Goal: Feedback & Contribution: Submit feedback/report problem

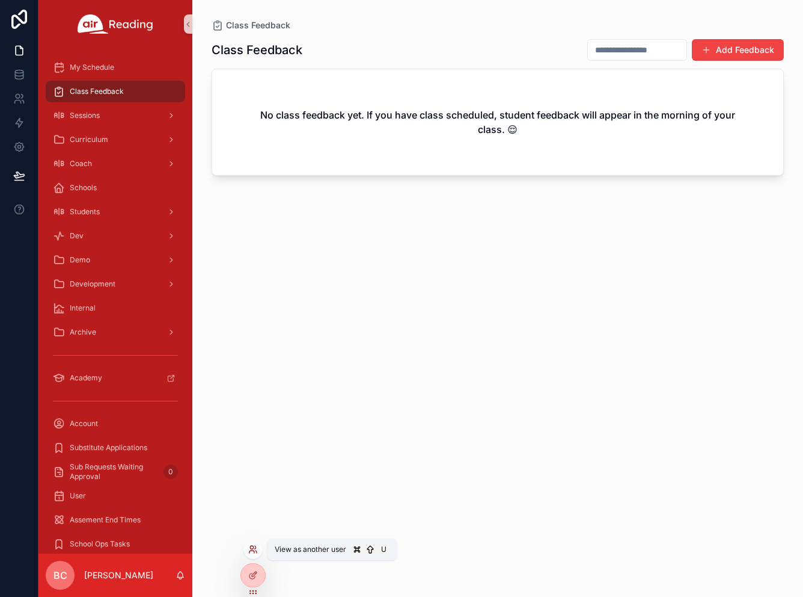
click at [256, 549] on icon at bounding box center [253, 549] width 10 height 10
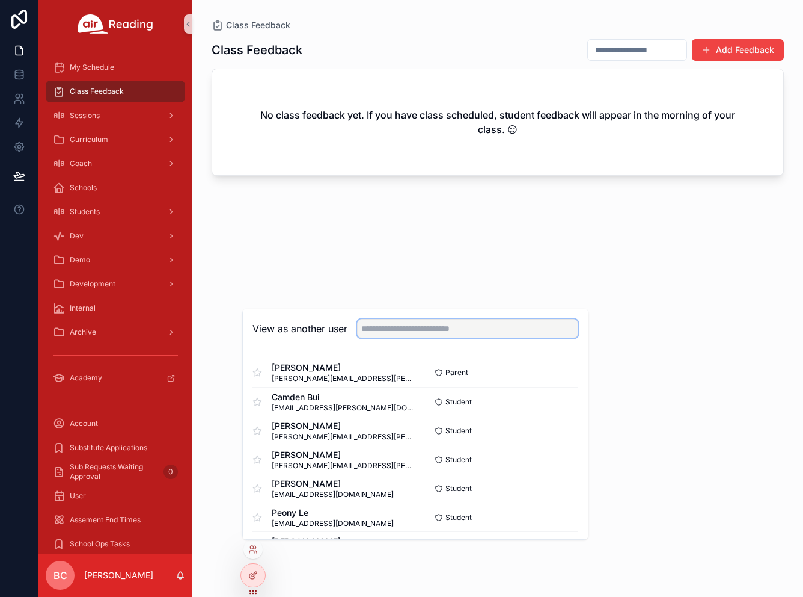
click at [384, 328] on input "text" at bounding box center [467, 328] width 221 height 19
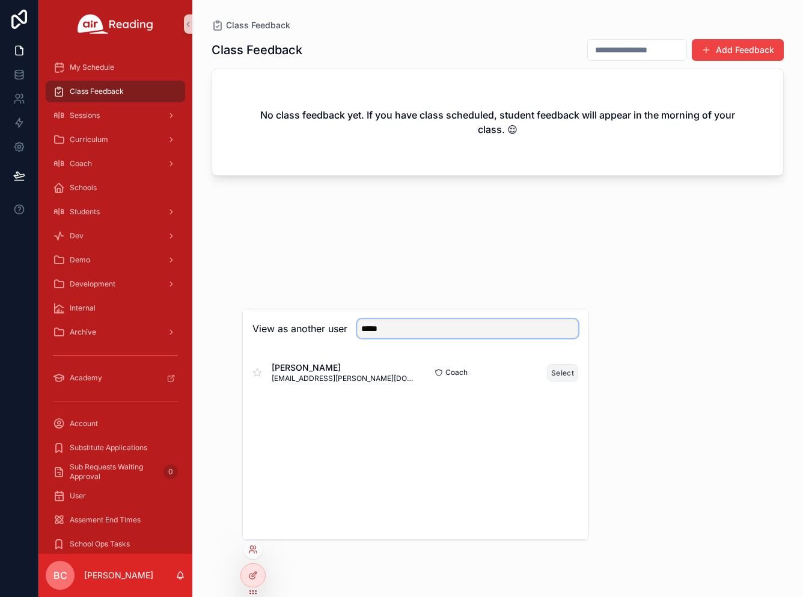
type input "*****"
click at [556, 369] on button "Select" at bounding box center [562, 372] width 31 height 17
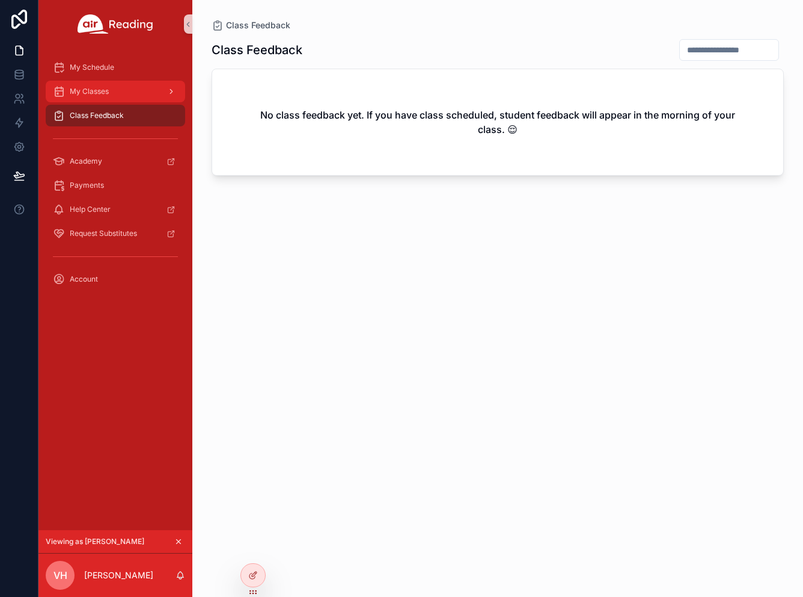
click at [129, 96] on div "My Classes" at bounding box center [115, 91] width 125 height 19
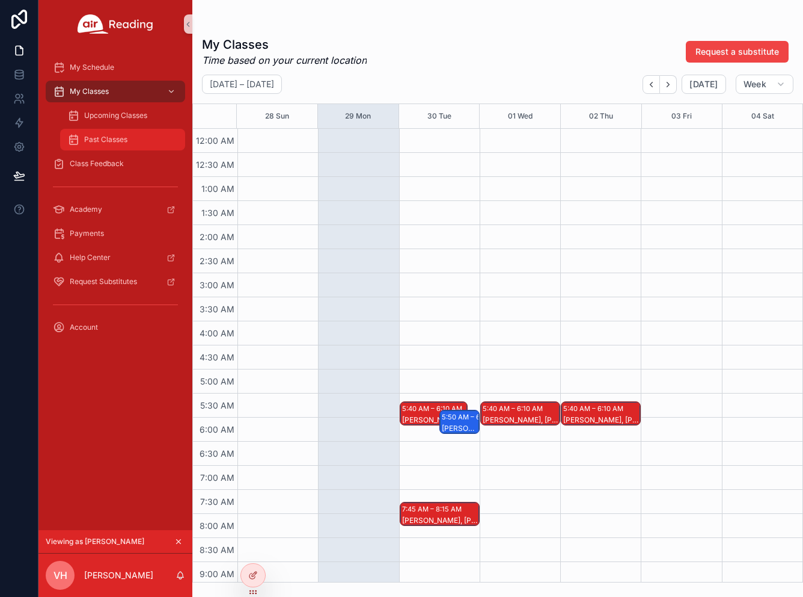
click at [135, 138] on div "Past Classes" at bounding box center [122, 139] width 111 height 19
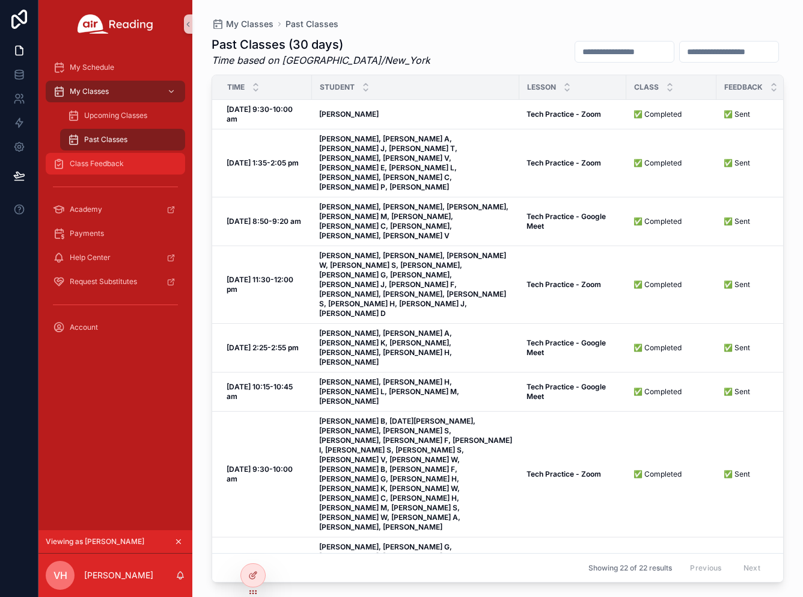
click at [88, 164] on span "Class Feedback" at bounding box center [97, 164] width 54 height 10
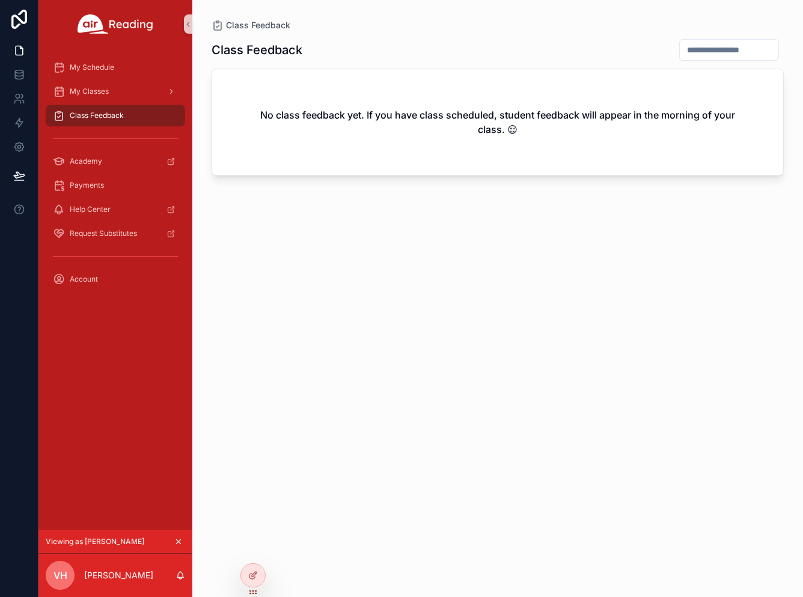
click at [118, 117] on span "Class Feedback" at bounding box center [97, 116] width 54 height 10
click at [114, 96] on div "My Classes" at bounding box center [115, 91] width 125 height 19
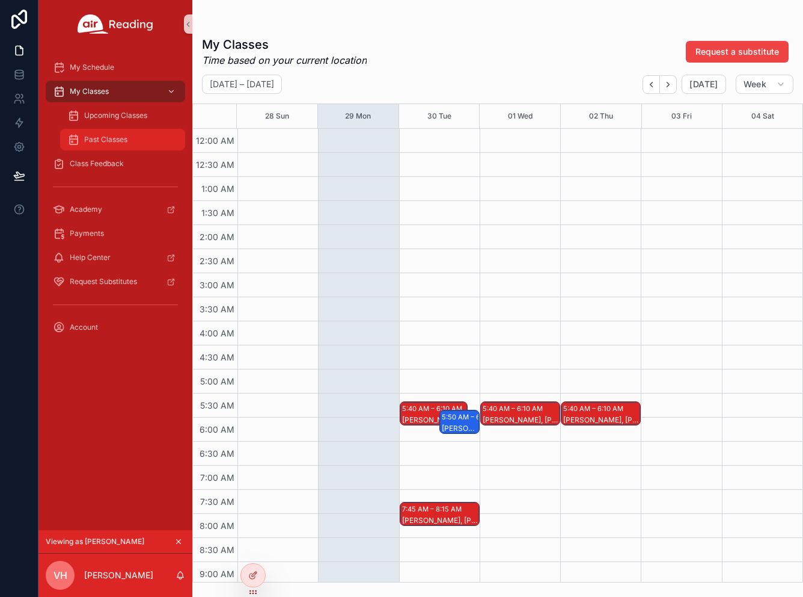
click at [114, 137] on span "Past Classes" at bounding box center [105, 140] width 43 height 10
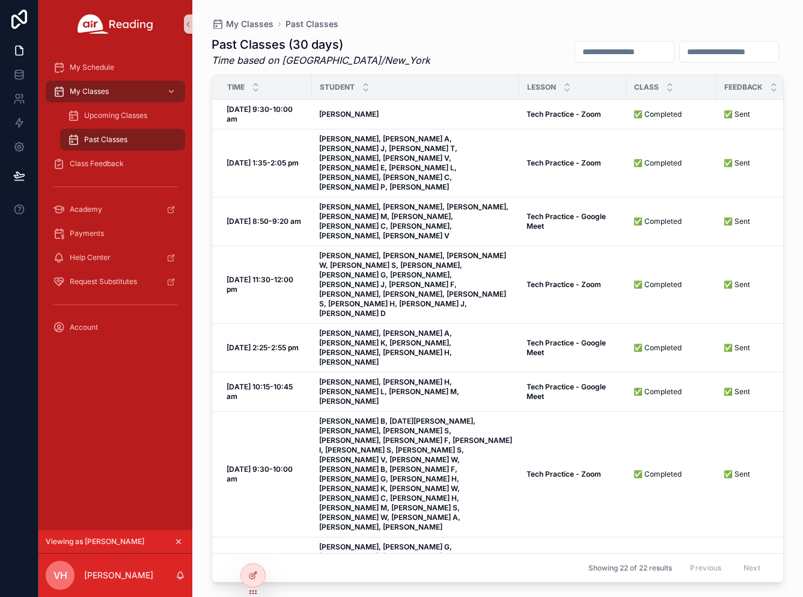
click at [181, 544] on icon "scrollable content" at bounding box center [178, 541] width 8 height 8
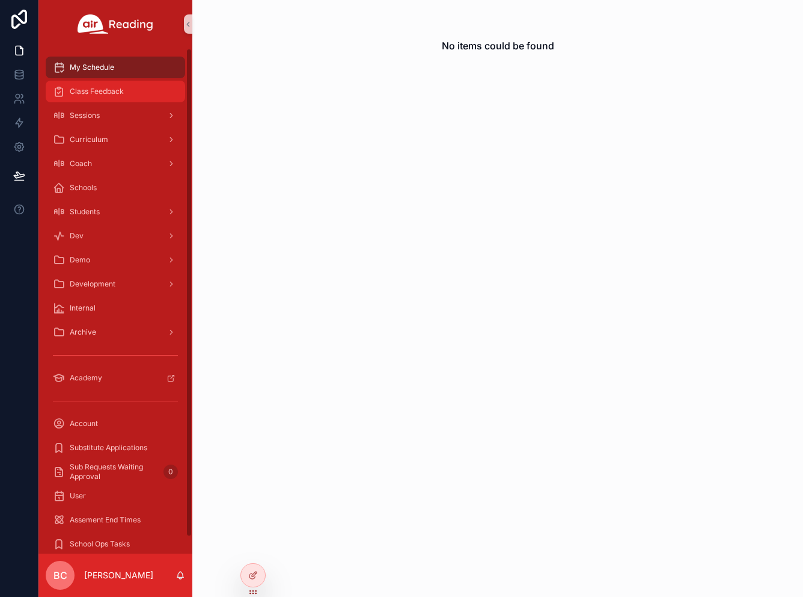
click at [119, 93] on span "Class Feedback" at bounding box center [97, 92] width 54 height 10
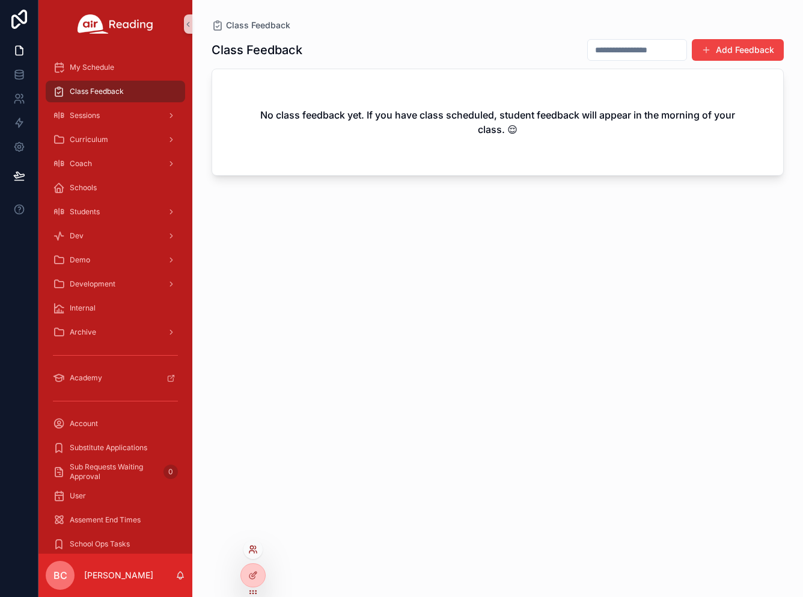
click at [253, 546] on icon at bounding box center [253, 549] width 10 height 10
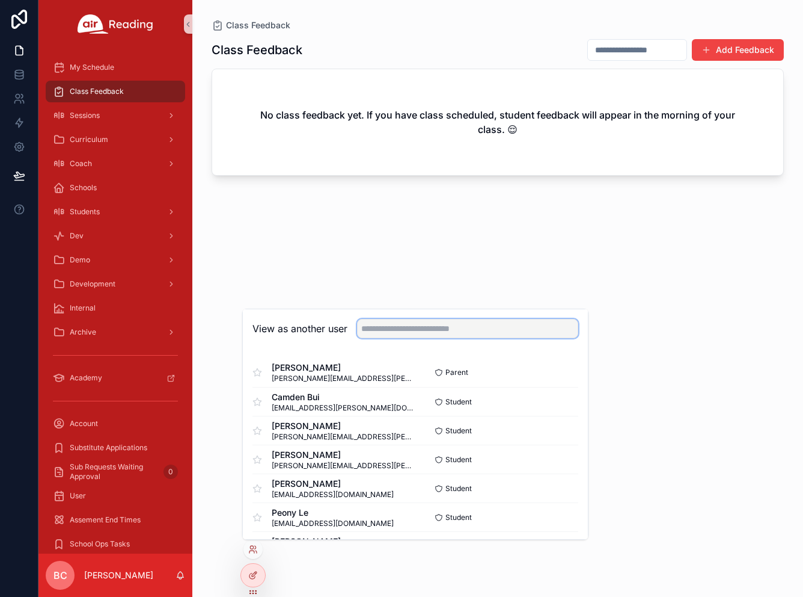
click at [402, 335] on input "text" at bounding box center [467, 328] width 221 height 19
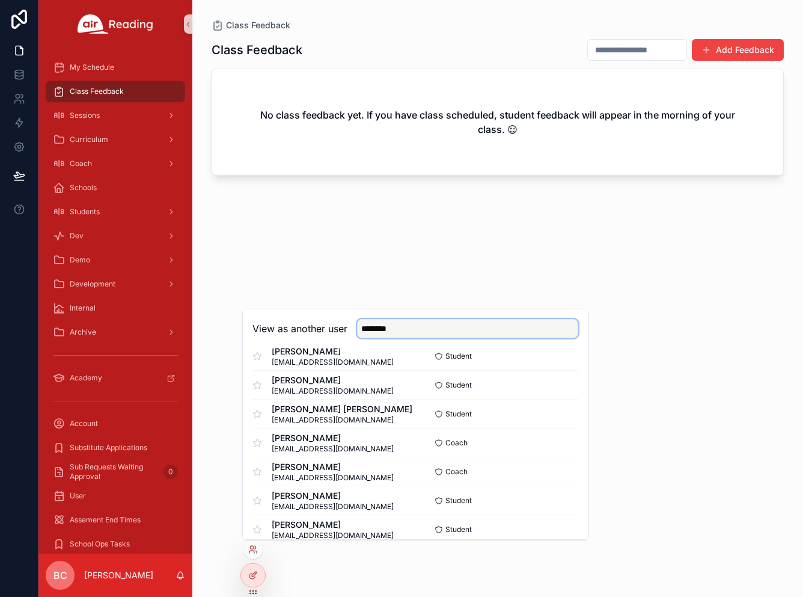
scroll to position [260, 0]
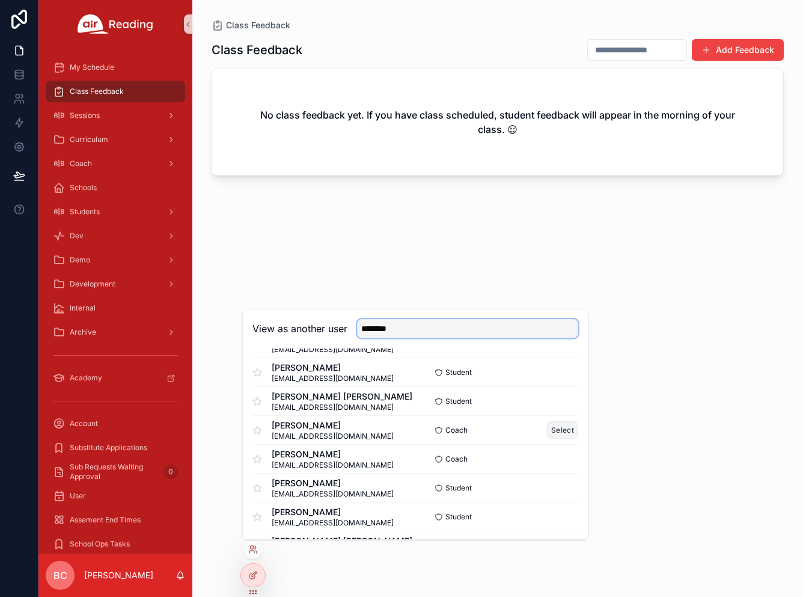
type input "********"
click at [558, 427] on button "Select" at bounding box center [562, 429] width 31 height 17
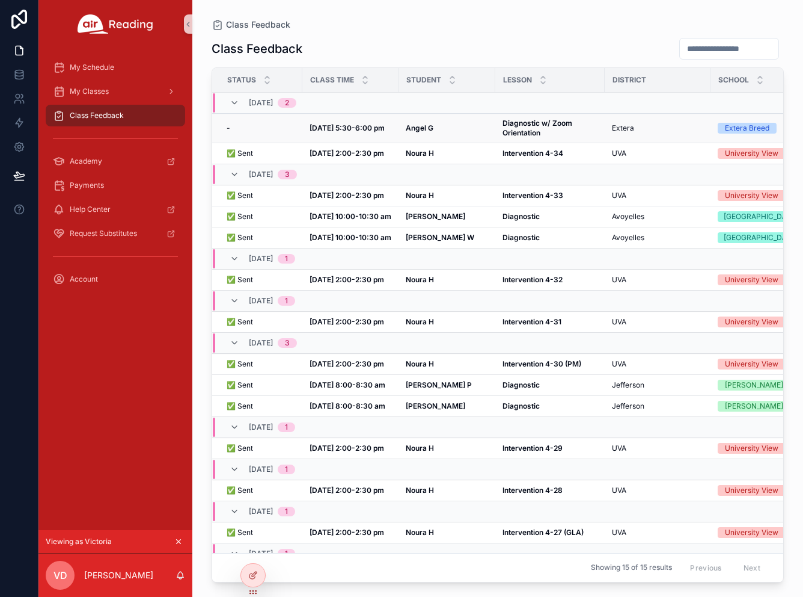
click at [418, 129] on strong "Angel G" at bounding box center [420, 127] width 28 height 9
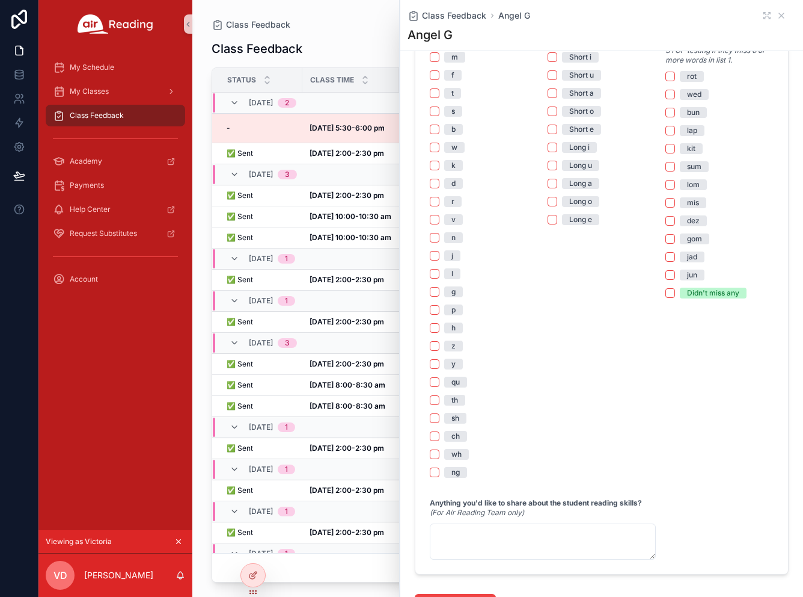
scroll to position [1002, 0]
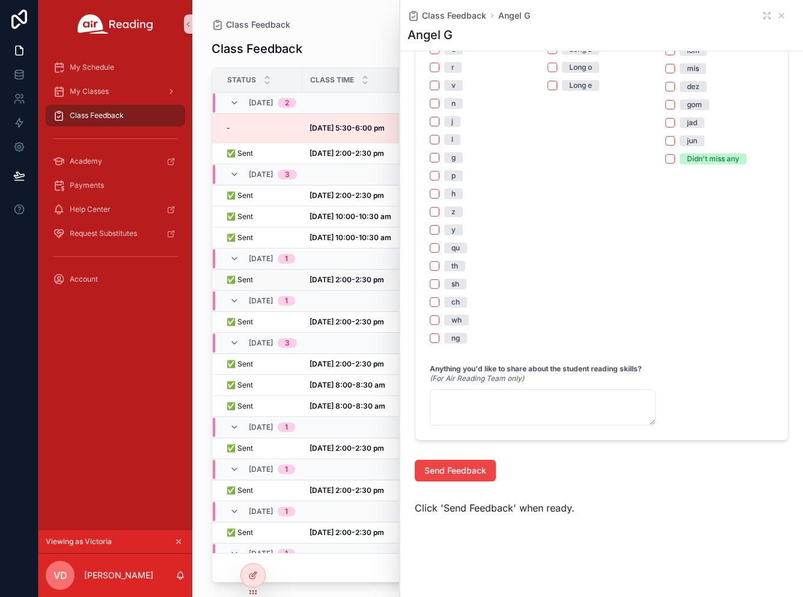
click at [318, 290] on td "Sep 23, 2:00-2:30 pm Sep 23, 2:00-2:30 pm" at bounding box center [350, 279] width 96 height 21
click at [788, 14] on div "Class Feedback Angel G" at bounding box center [602, 16] width 388 height 12
click at [783, 14] on icon "scrollable content" at bounding box center [781, 15] width 5 height 5
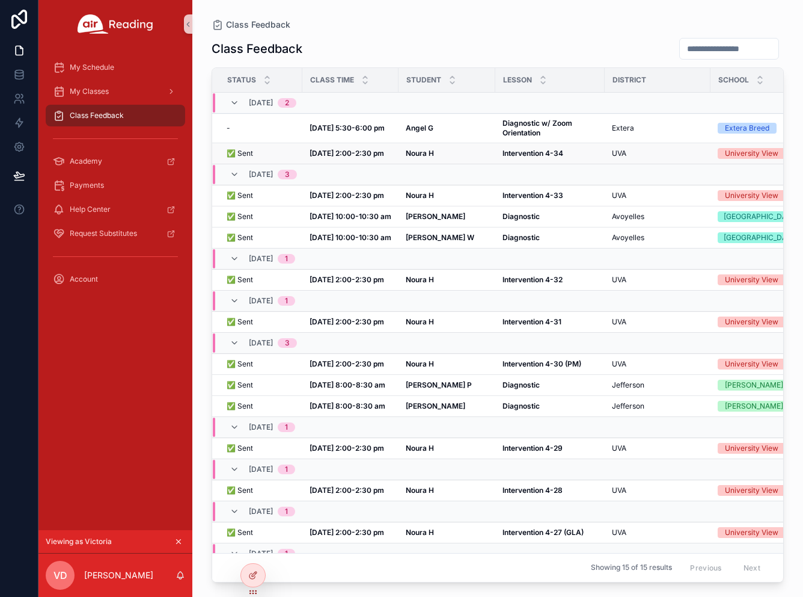
click at [345, 153] on strong "Sep 29, 2:00-2:30 pm" at bounding box center [347, 153] width 75 height 9
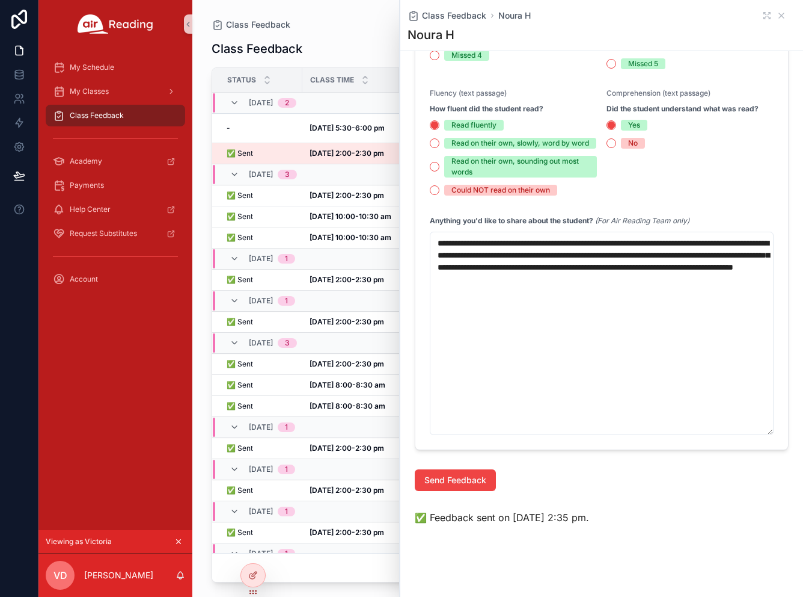
scroll to position [444, 0]
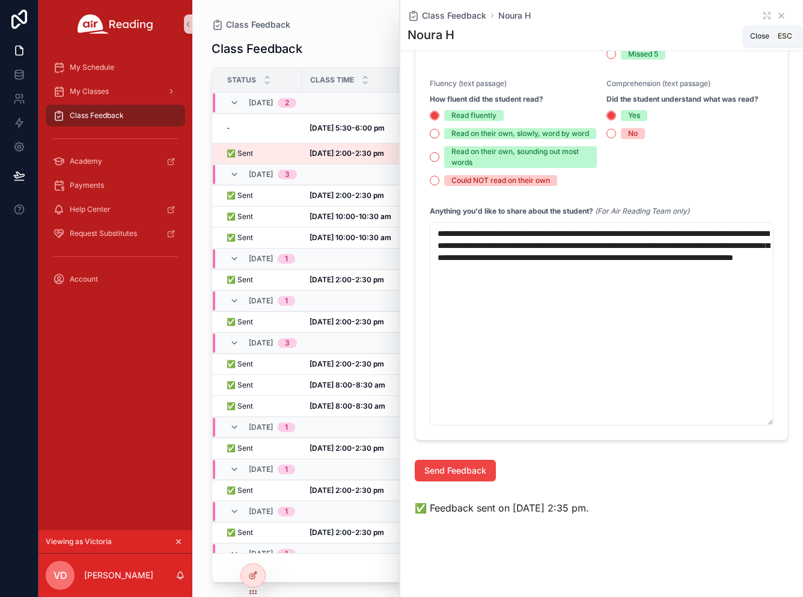
click at [780, 16] on icon "scrollable content" at bounding box center [782, 16] width 10 height 10
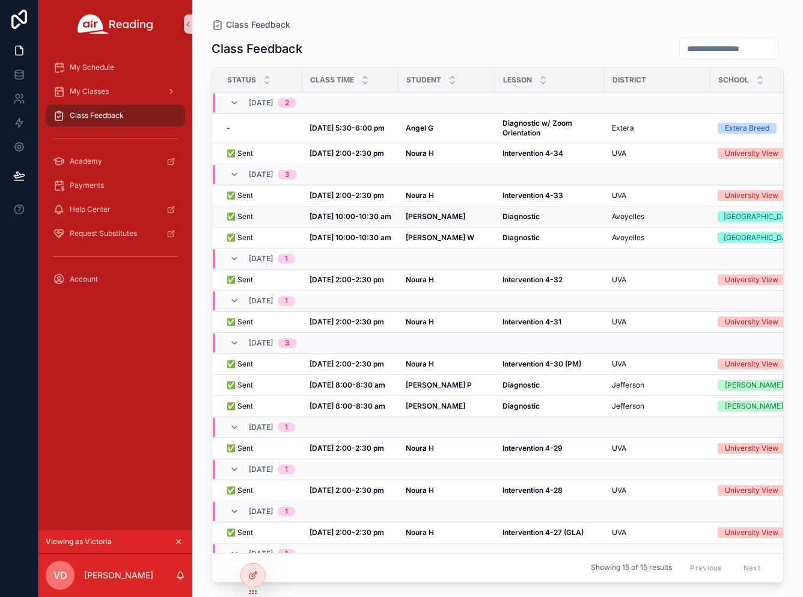
click at [415, 221] on strong "Jude G" at bounding box center [436, 216] width 60 height 9
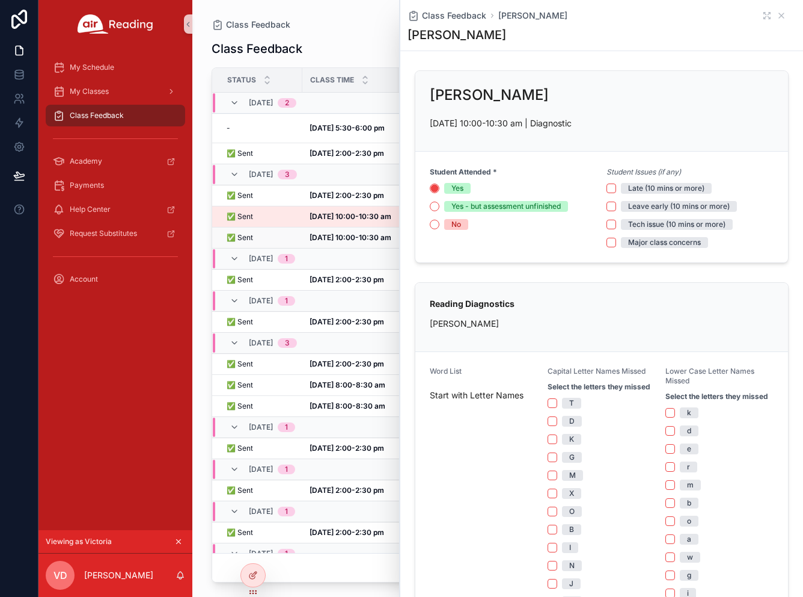
click at [342, 248] on td "Sep 24, 10:00-10:30 am Sep 24, 10:00-10:30 am" at bounding box center [350, 237] width 96 height 21
click at [779, 19] on icon "scrollable content" at bounding box center [782, 16] width 10 height 10
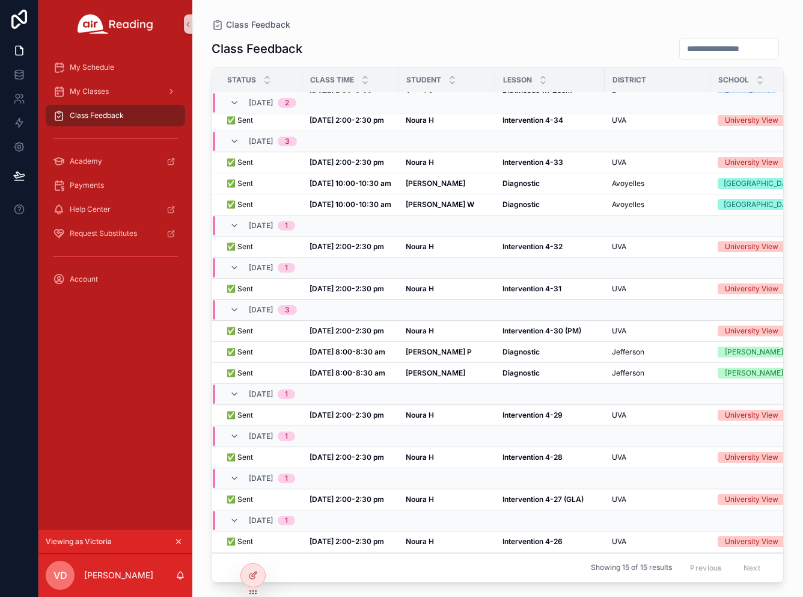
scroll to position [35, 0]
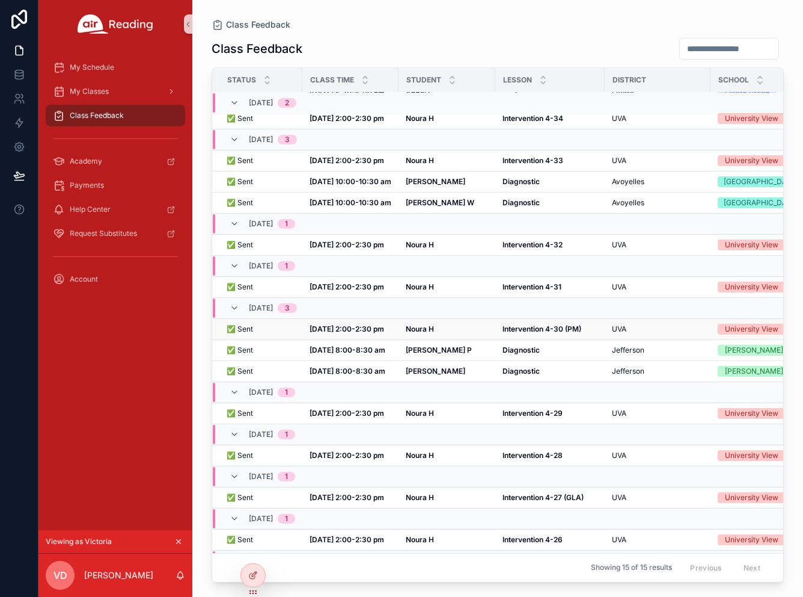
click at [355, 333] on strong "Sep 17, 2:00-2:30 pm" at bounding box center [347, 328] width 75 height 9
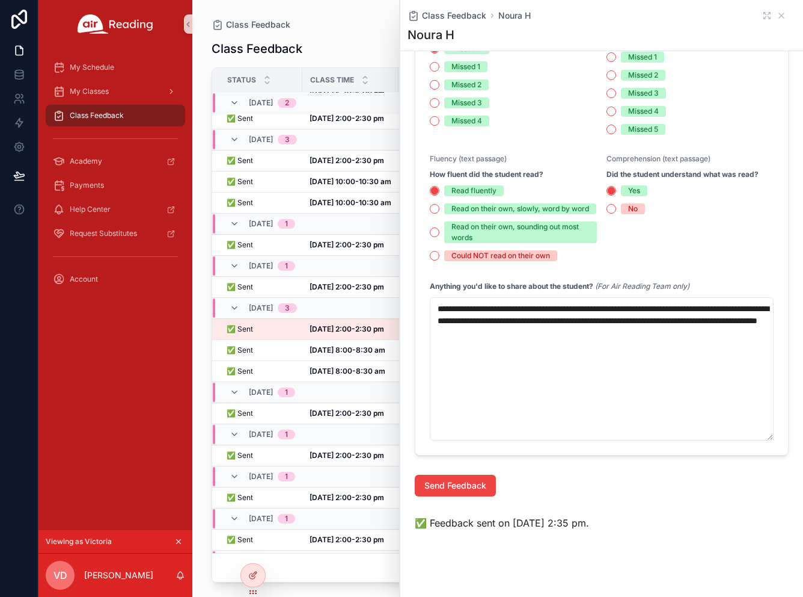
scroll to position [750, 0]
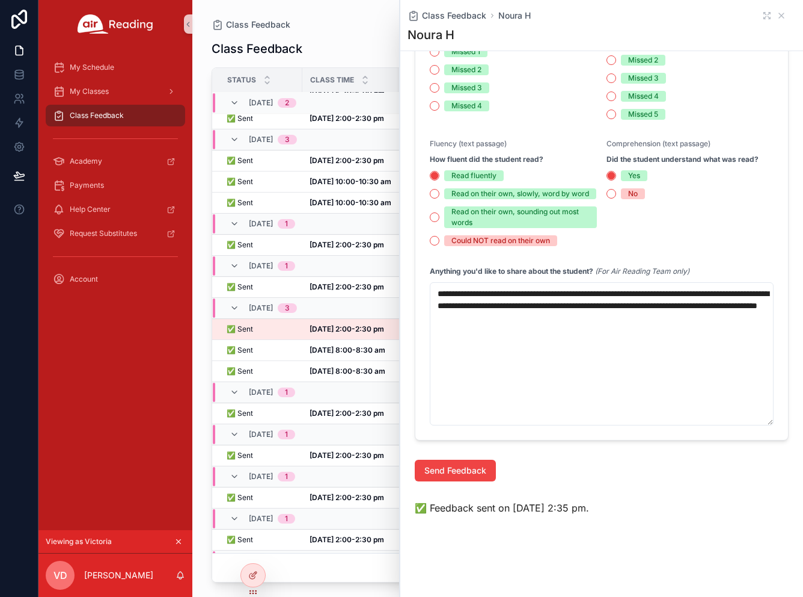
click at [328, 444] on div "09/15, Mon 1" at bounding box center [354, 434] width 282 height 19
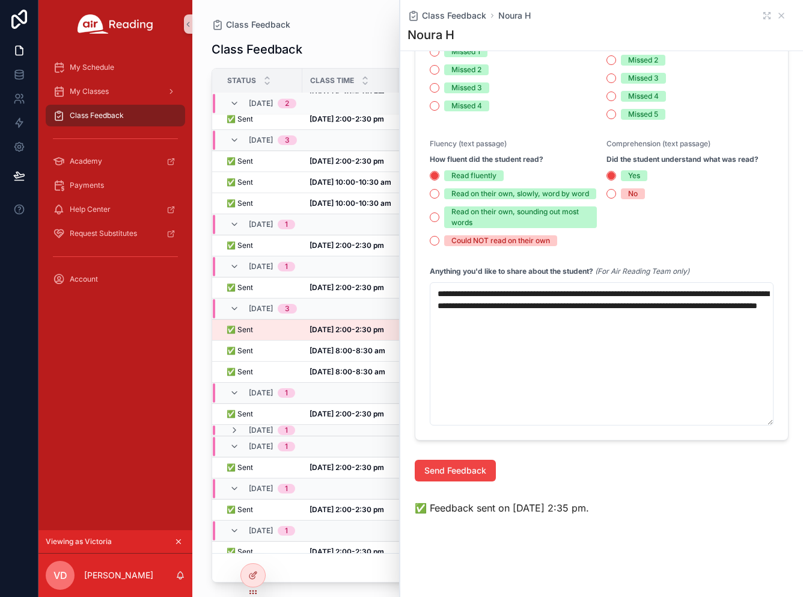
click at [328, 456] on td "09/10, Wed 1" at bounding box center [353, 445] width 283 height 21
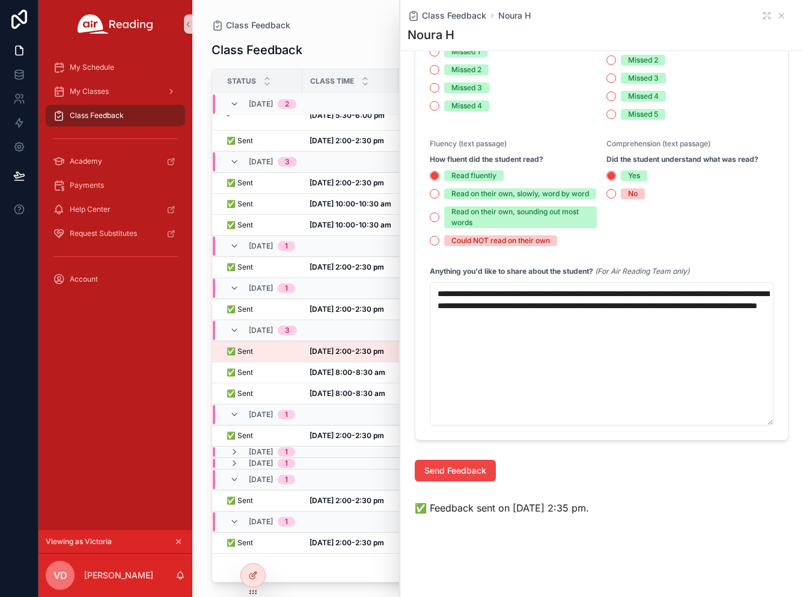
click at [328, 455] on div "09/15, Mon 1" at bounding box center [354, 452] width 282 height 10
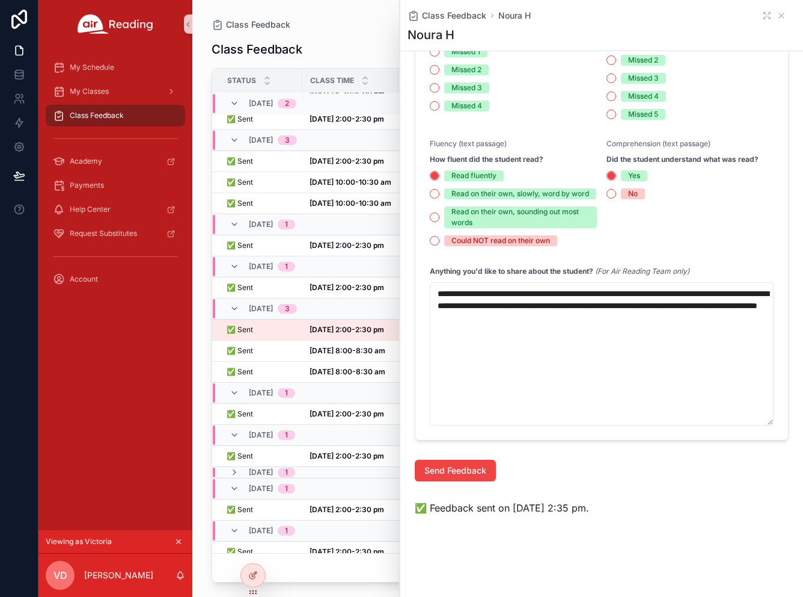
click at [326, 477] on div "09/10, Wed 1" at bounding box center [354, 472] width 282 height 10
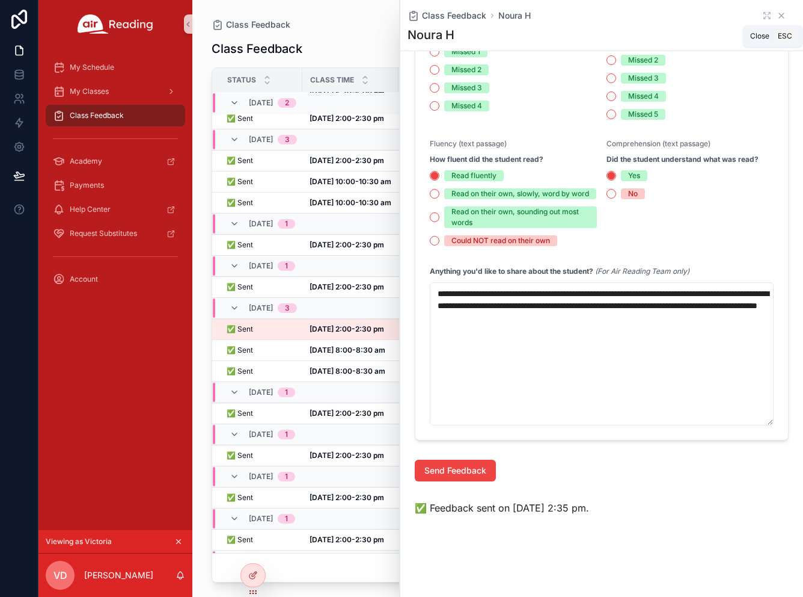
click at [784, 11] on icon "scrollable content" at bounding box center [782, 16] width 10 height 10
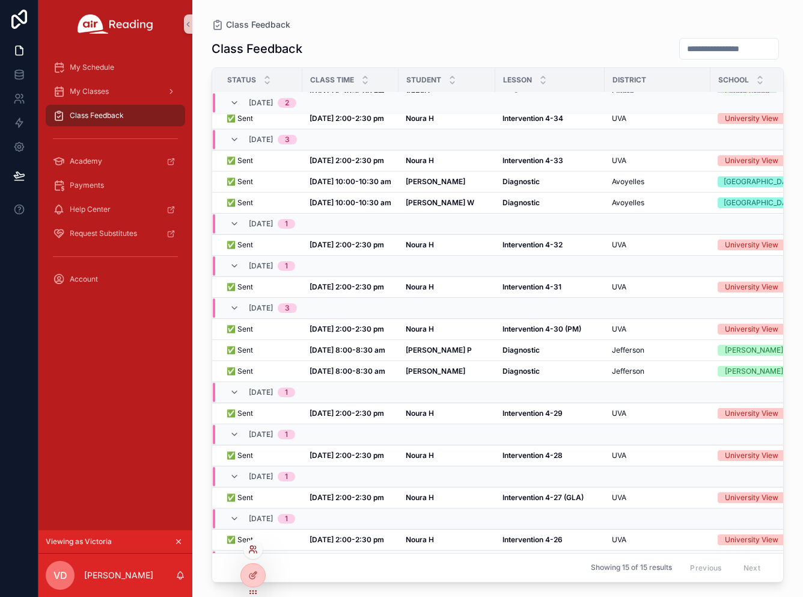
click at [256, 547] on icon at bounding box center [253, 549] width 10 height 10
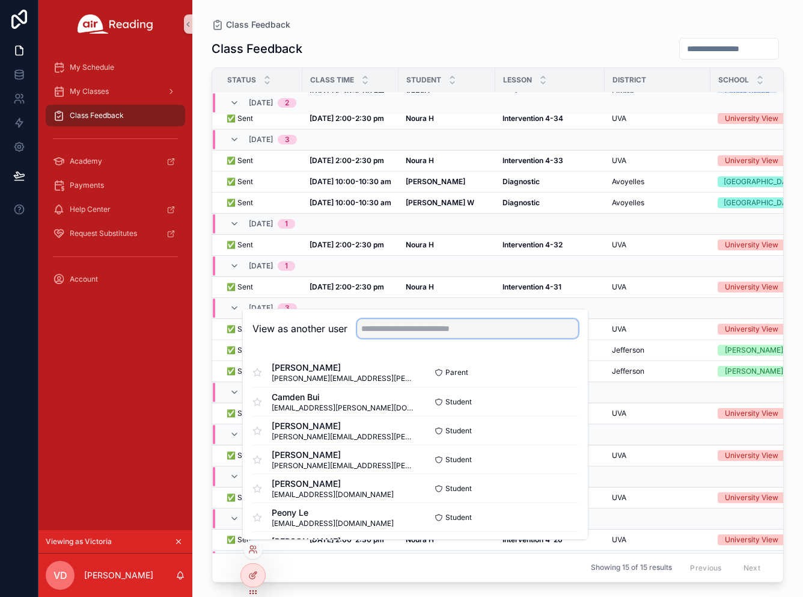
click at [419, 327] on input "text" at bounding box center [467, 328] width 221 height 19
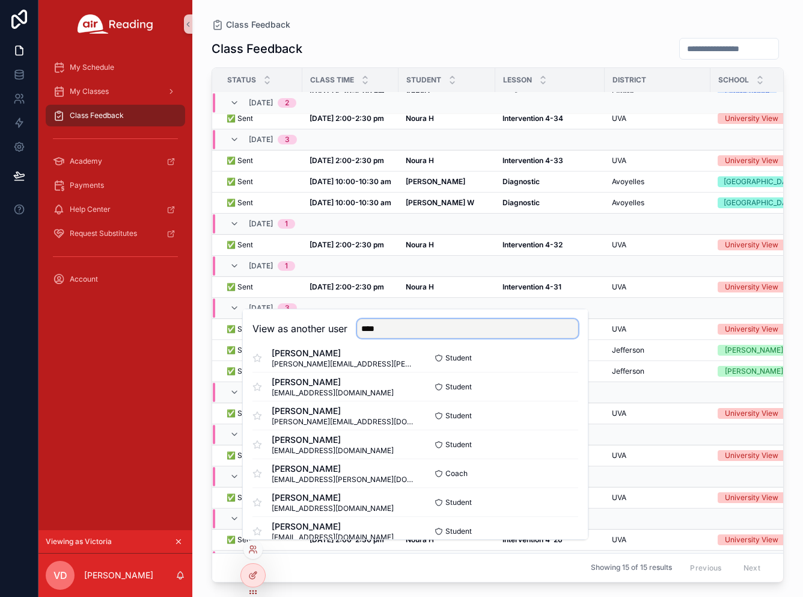
scroll to position [515, 0]
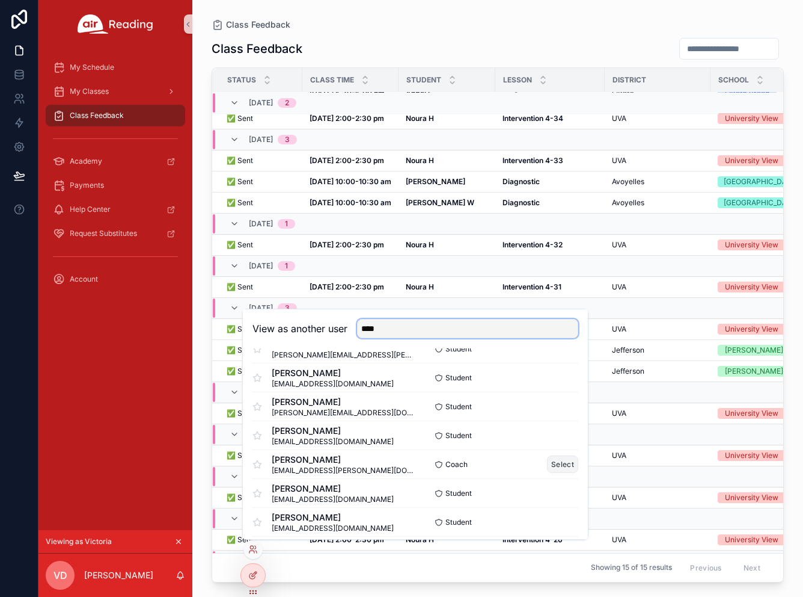
type input "****"
click at [564, 458] on button "Select" at bounding box center [562, 463] width 31 height 17
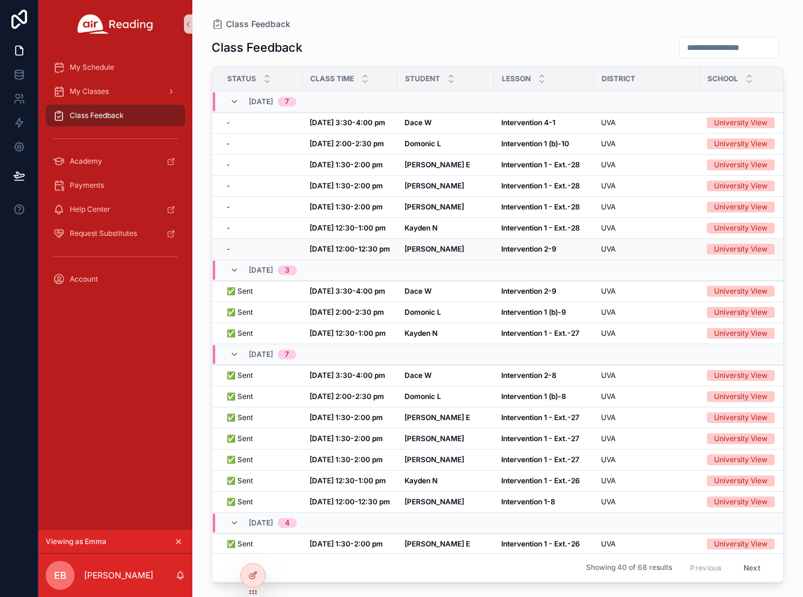
click at [351, 251] on strong "Sep 29, 12:00-12:30 pm" at bounding box center [350, 248] width 81 height 9
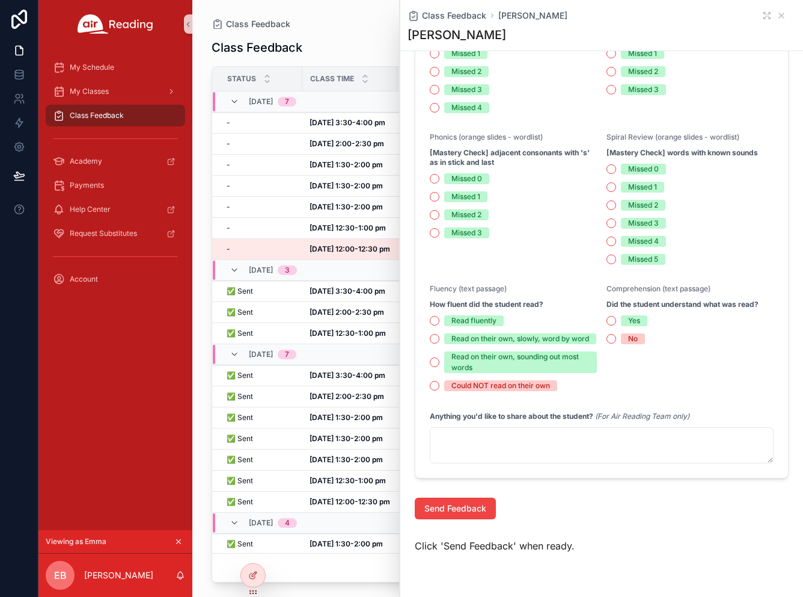
scroll to position [461, 0]
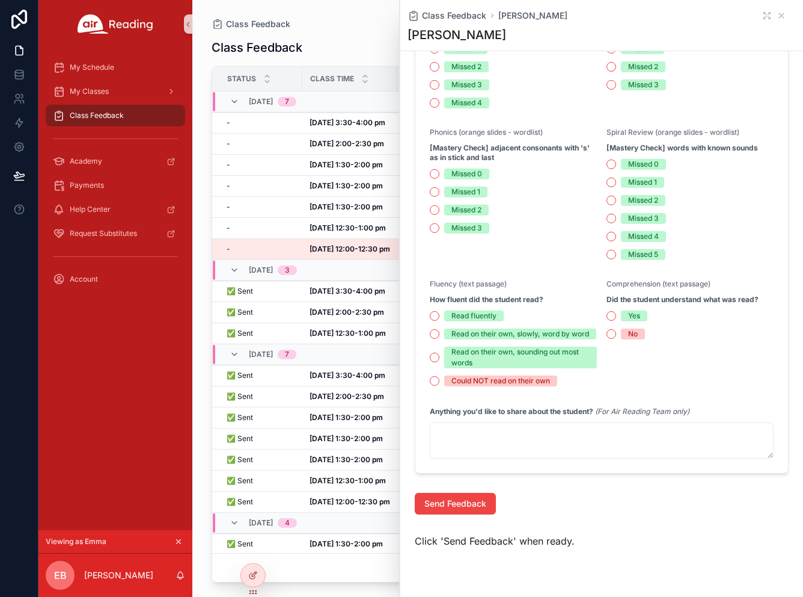
click at [181, 539] on icon "scrollable content" at bounding box center [178, 541] width 8 height 8
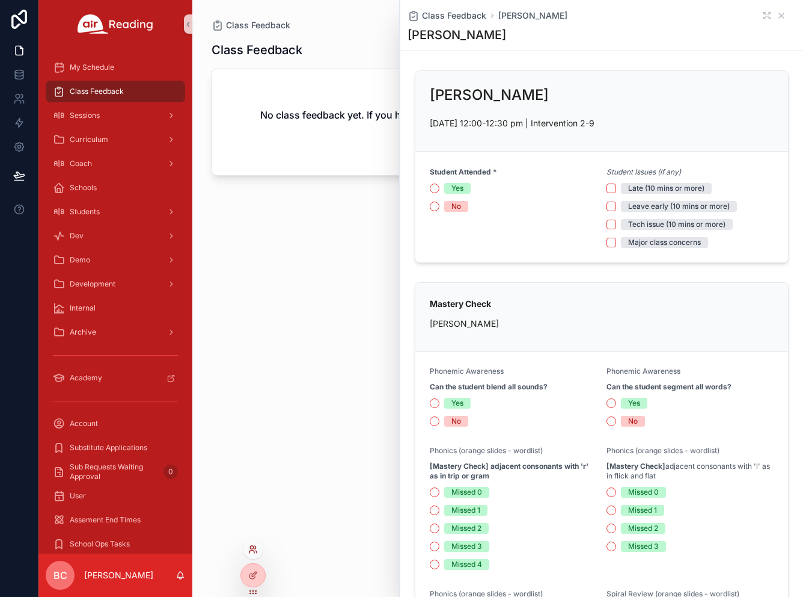
click at [254, 550] on icon at bounding box center [252, 551] width 5 height 2
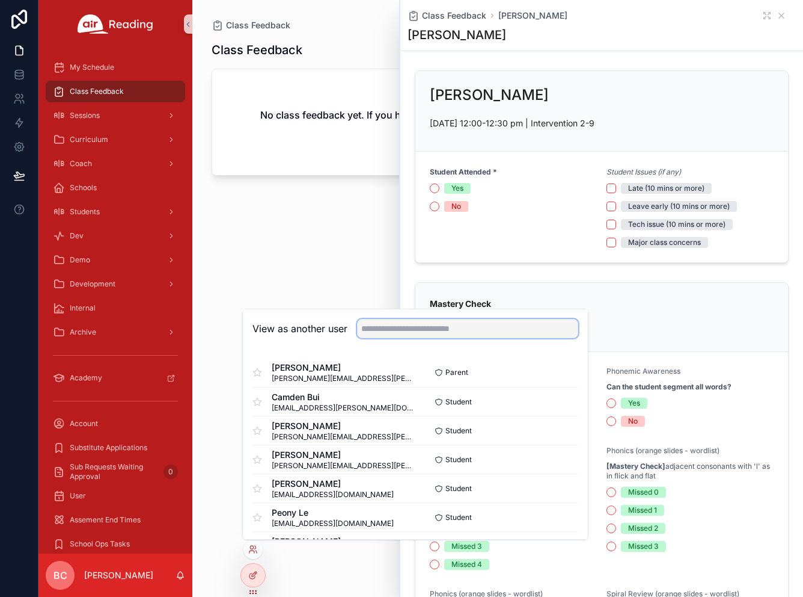
click at [396, 330] on input "text" at bounding box center [467, 328] width 221 height 19
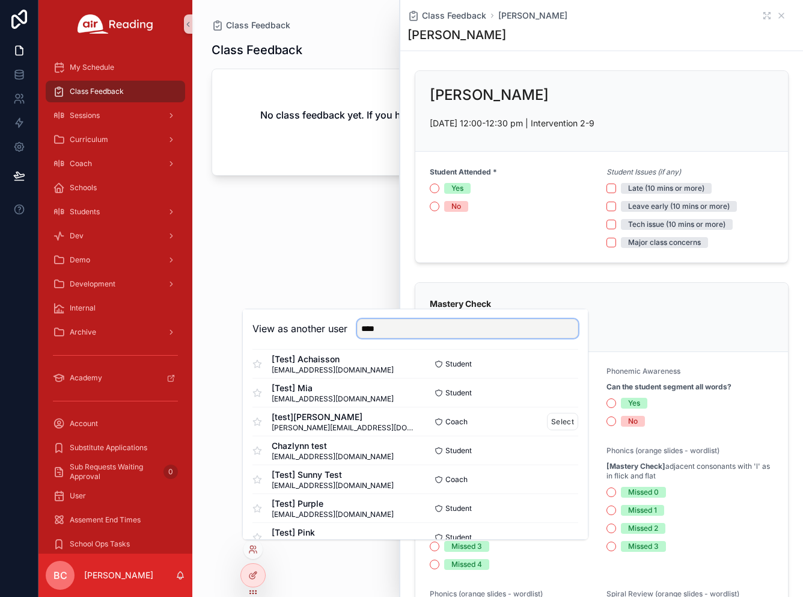
scroll to position [69, 0]
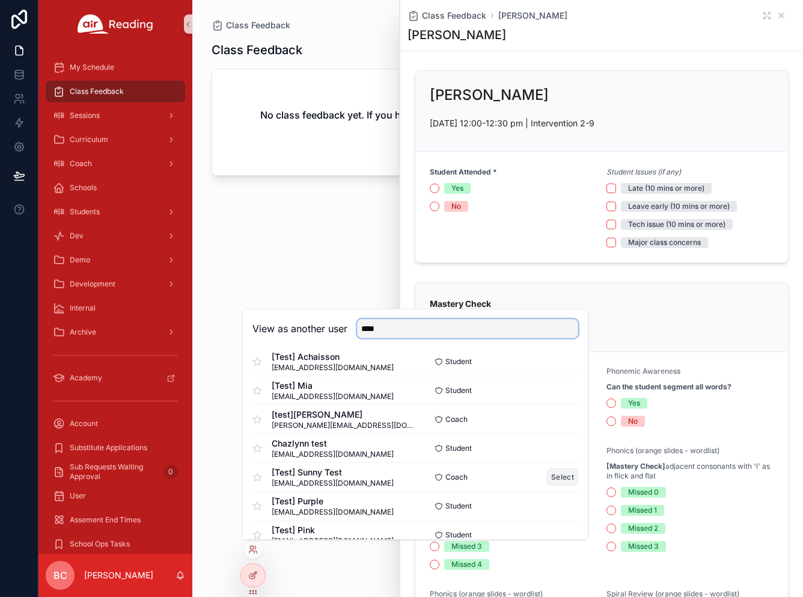
type input "****"
click at [556, 475] on button "Select" at bounding box center [562, 476] width 31 height 17
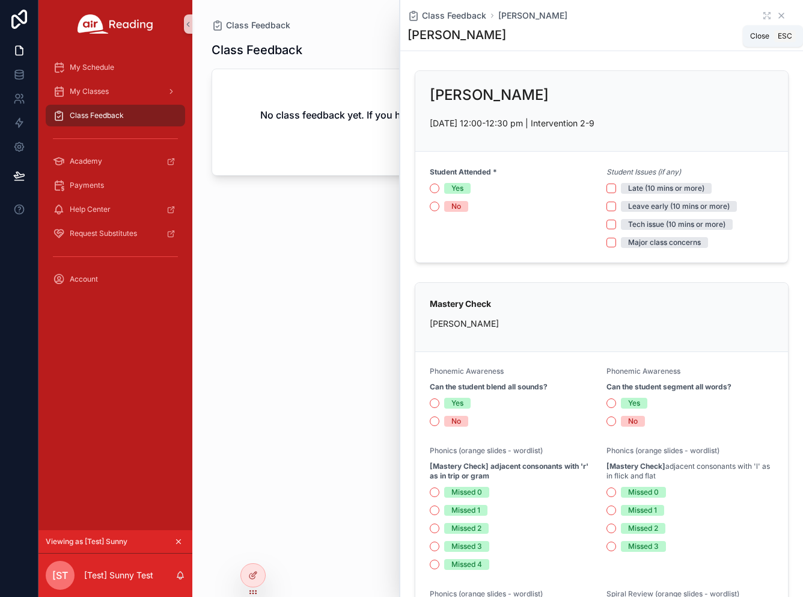
click at [782, 14] on icon "scrollable content" at bounding box center [782, 16] width 10 height 10
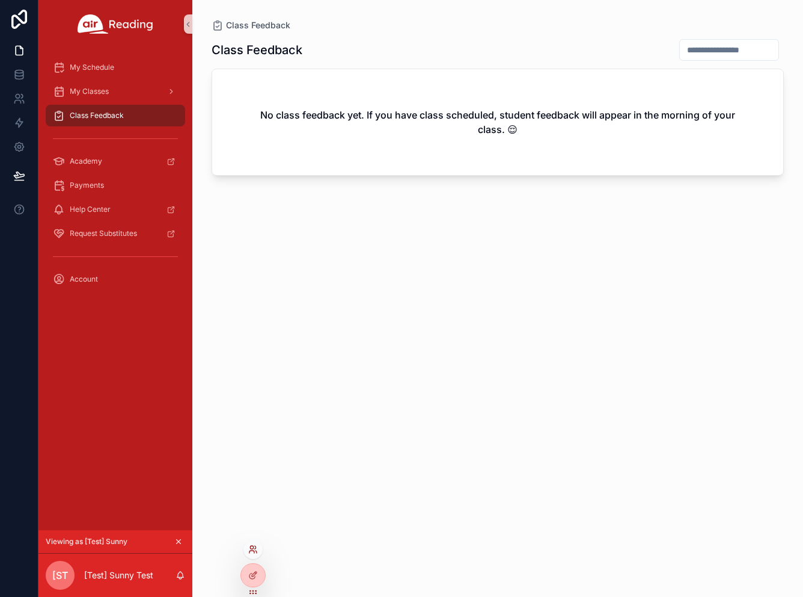
click at [255, 553] on icon at bounding box center [253, 549] width 10 height 10
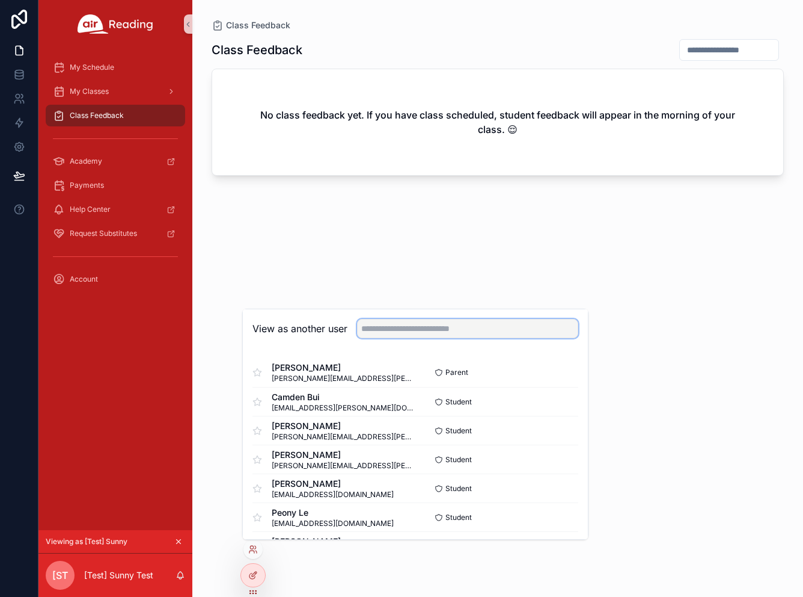
click at [402, 324] on input "text" at bounding box center [467, 328] width 221 height 19
type input "*"
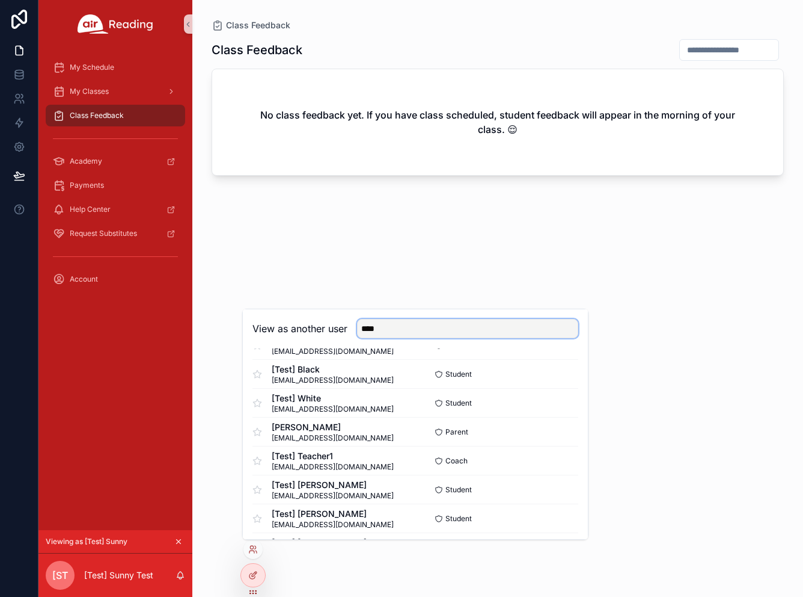
scroll to position [289, 0]
type input "****"
click at [553, 457] on button "Select" at bounding box center [562, 458] width 31 height 17
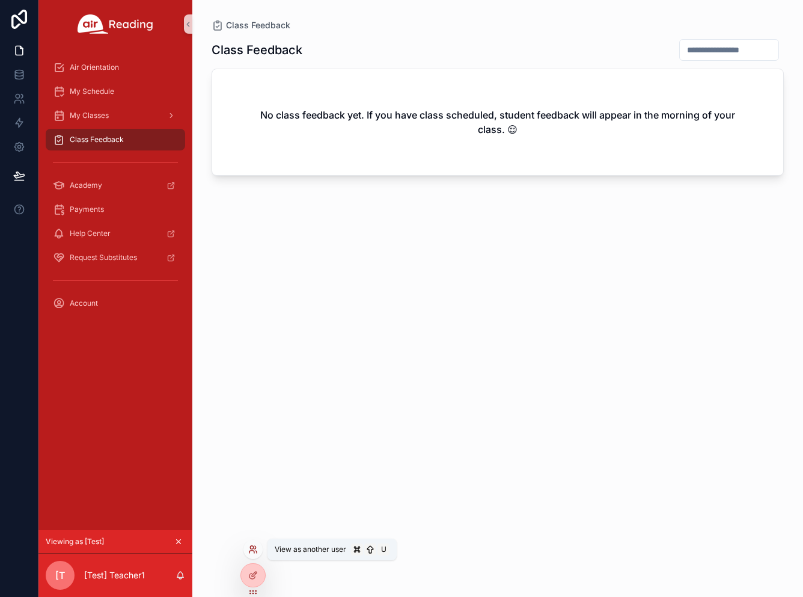
click at [255, 548] on icon at bounding box center [253, 549] width 10 height 10
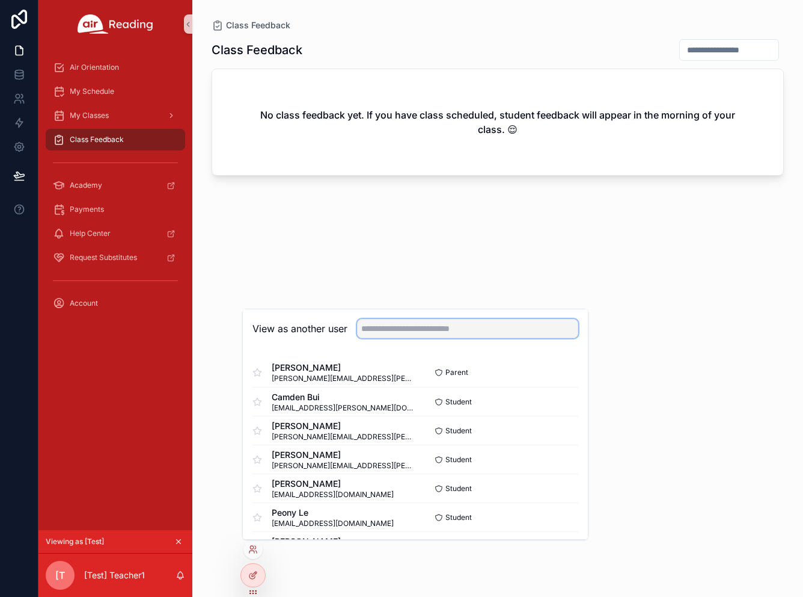
click at [381, 330] on input "text" at bounding box center [467, 328] width 221 height 19
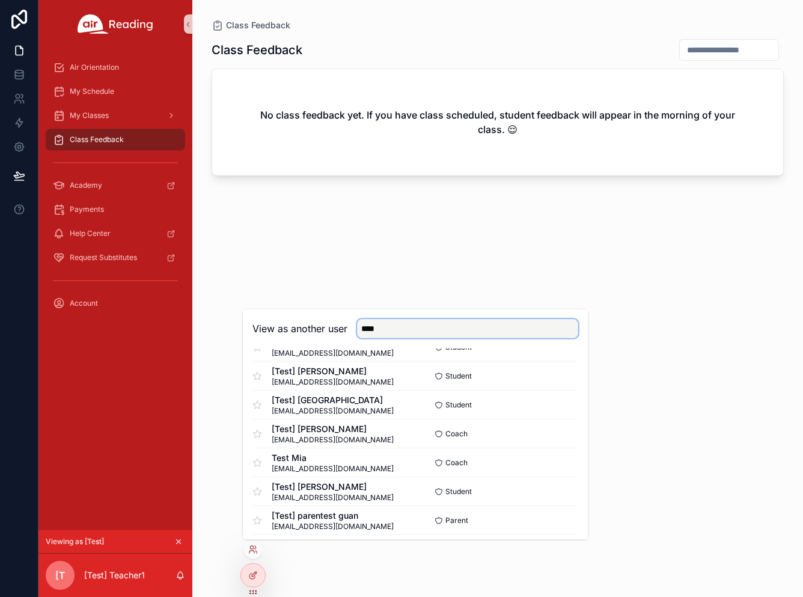
scroll to position [460, 0]
type input "****"
click at [556, 462] on button "Select" at bounding box center [562, 460] width 31 height 17
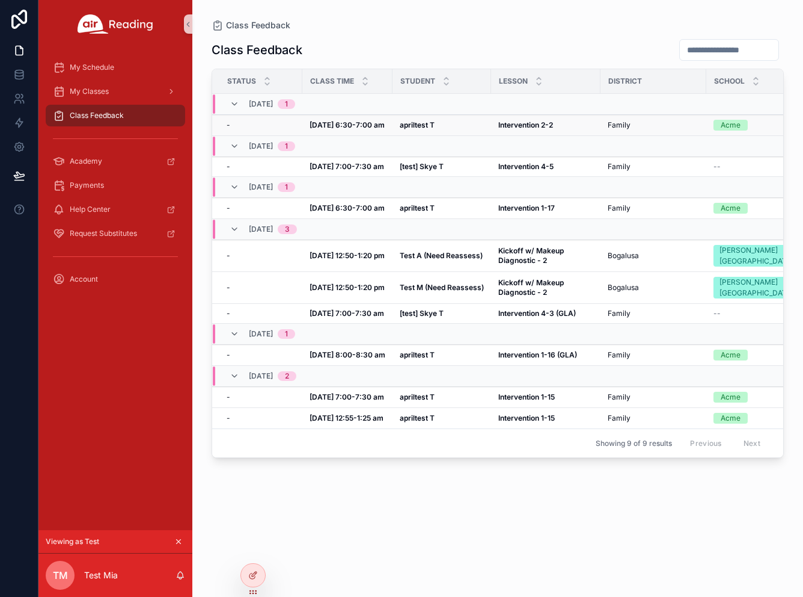
click at [361, 124] on strong "[DATE] 6:30-7:00 am" at bounding box center [347, 124] width 75 height 9
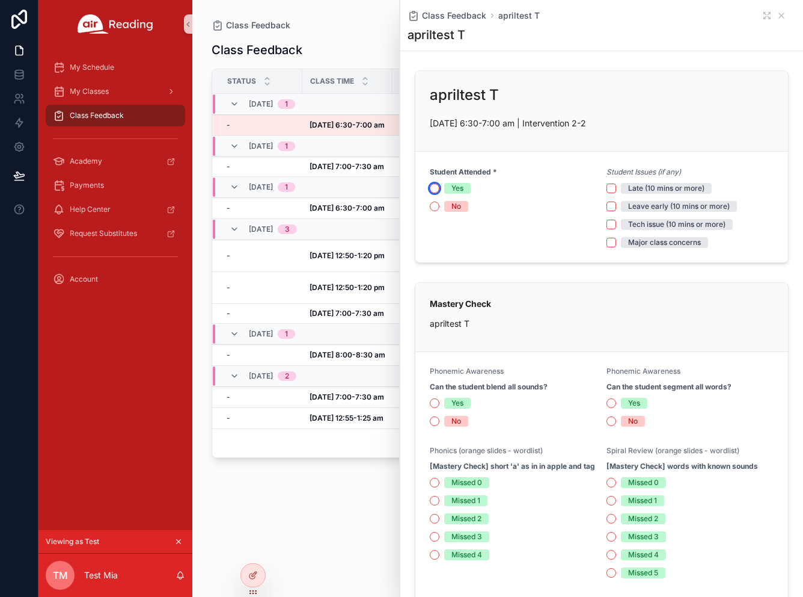
click at [432, 188] on button "Yes" at bounding box center [435, 188] width 10 height 10
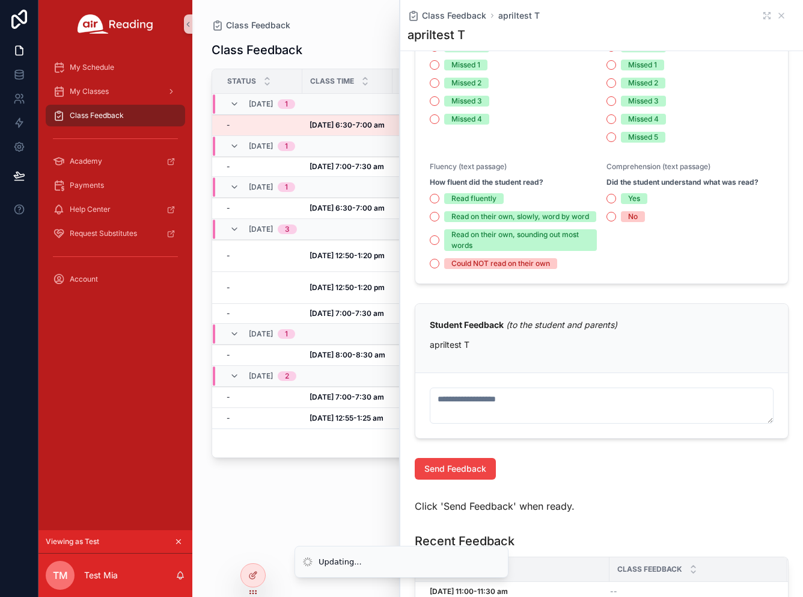
scroll to position [520, 0]
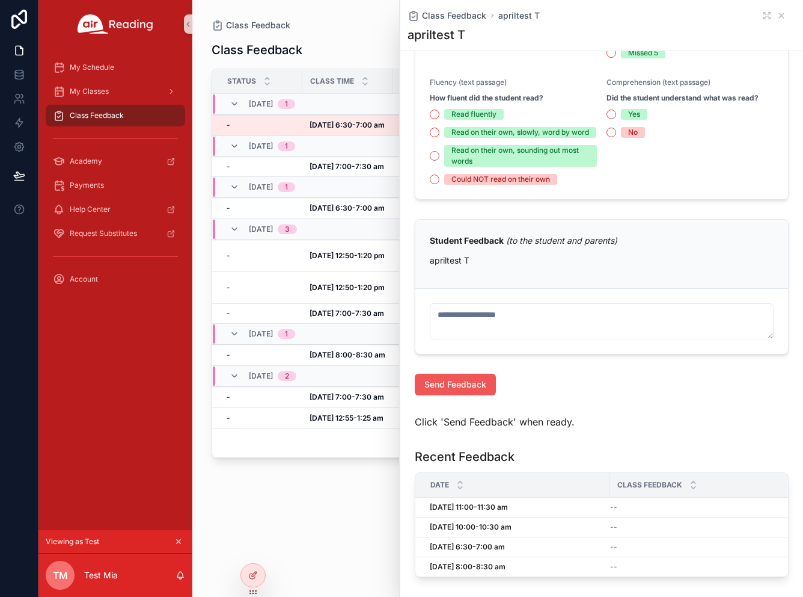
click at [480, 390] on span "Send Feedback" at bounding box center [456, 384] width 62 height 12
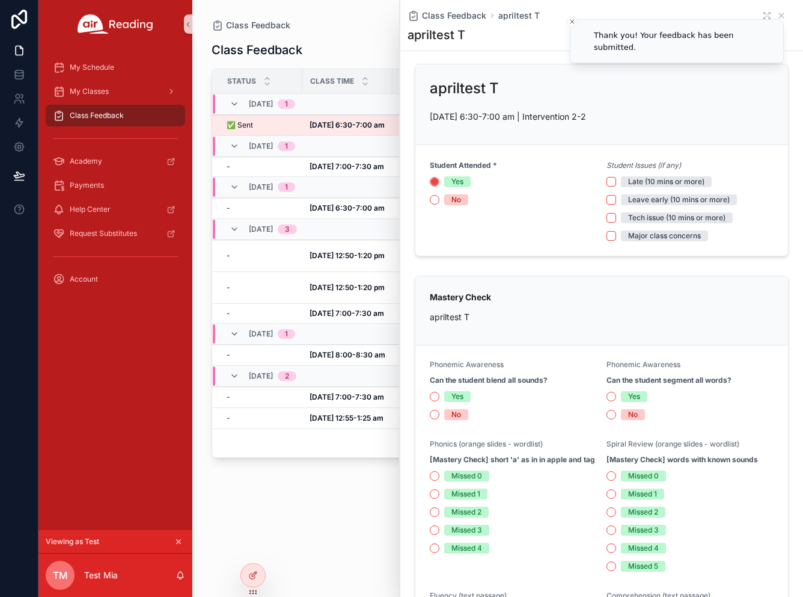
scroll to position [0, 0]
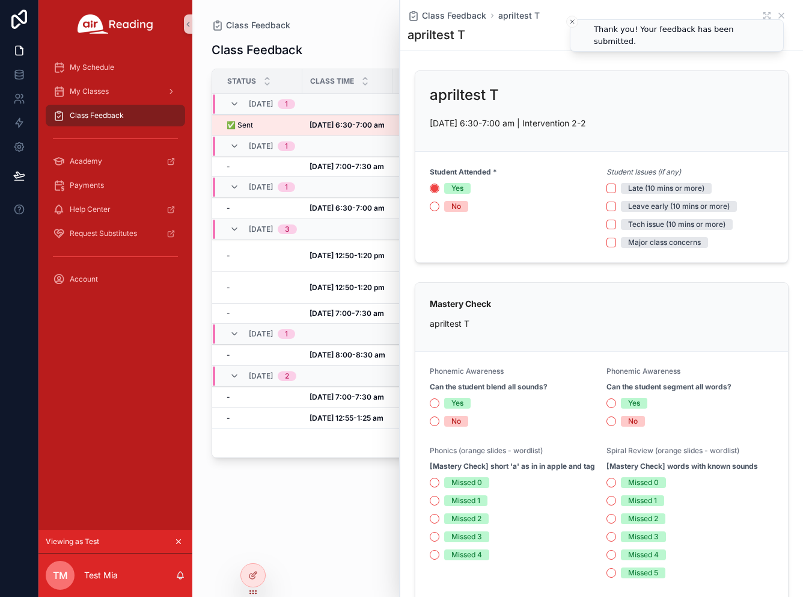
click at [782, 19] on li "Thank you! Your feedback has been submitted." at bounding box center [677, 35] width 214 height 32
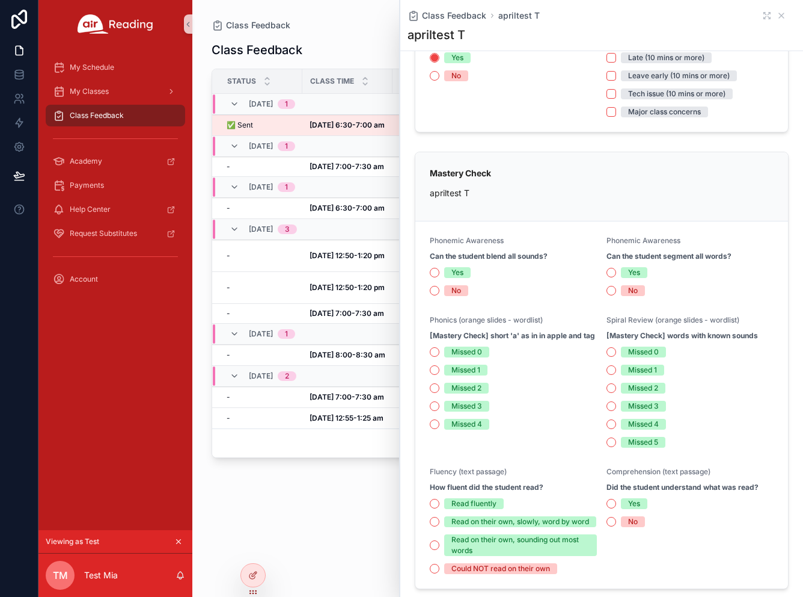
scroll to position [129, 0]
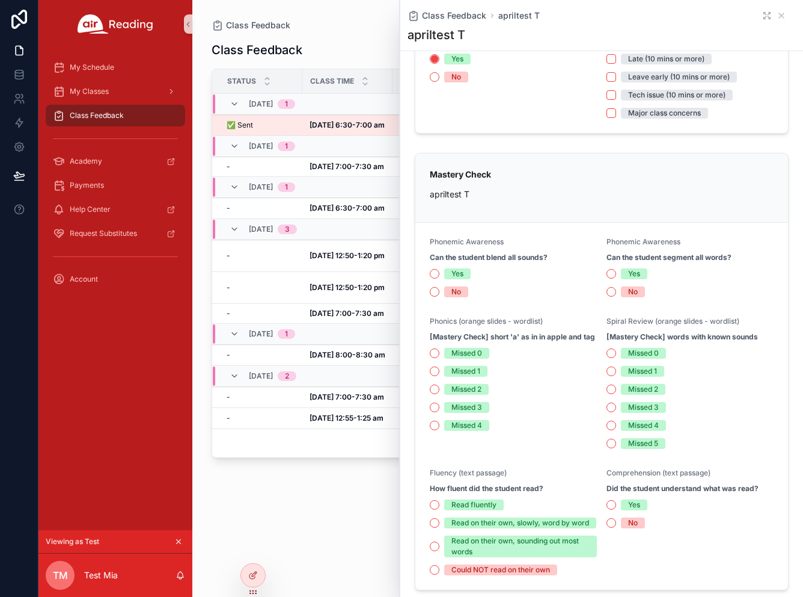
click at [764, 15] on icon "scrollable content" at bounding box center [768, 16] width 10 height 10
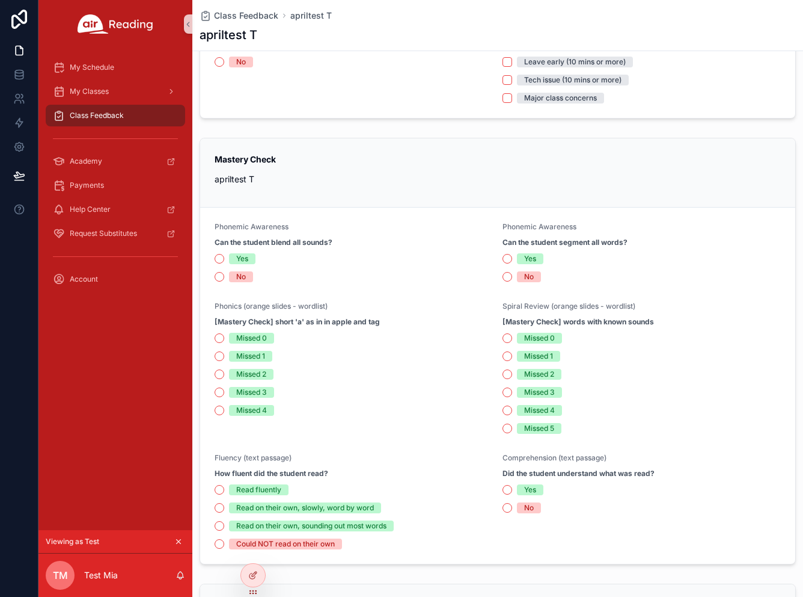
scroll to position [19, 0]
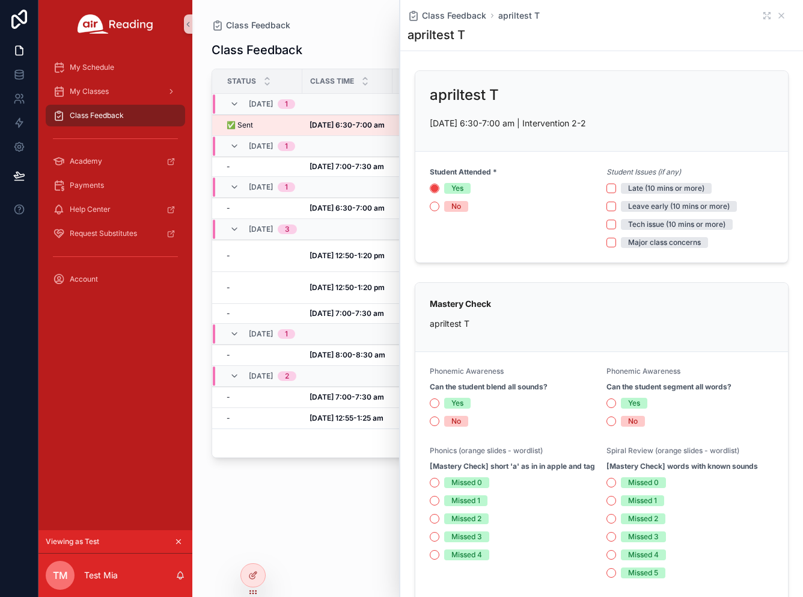
click at [784, 8] on div "Class Feedback apriltest T apriltest T" at bounding box center [602, 25] width 388 height 51
click at [781, 17] on icon "scrollable content" at bounding box center [781, 15] width 5 height 5
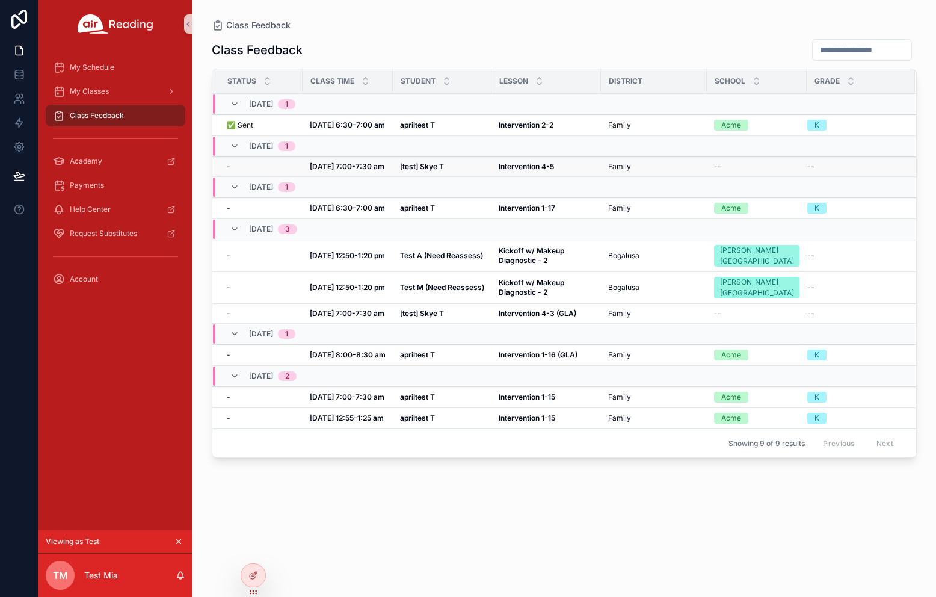
click at [445, 174] on td "[test] Skye T [test] Skye T" at bounding box center [442, 167] width 99 height 20
click at [435, 170] on strong "[test] Skye T" at bounding box center [422, 166] width 44 height 9
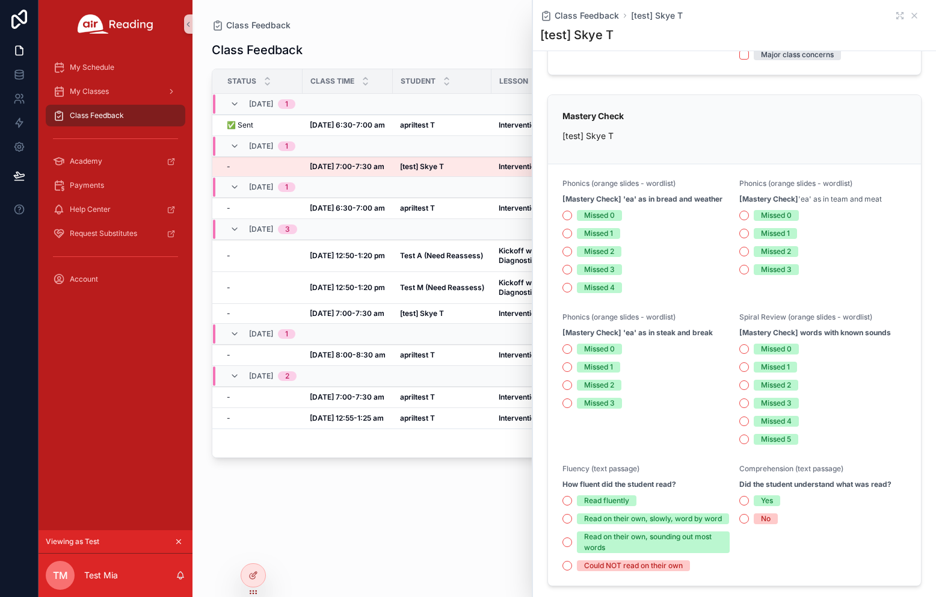
scroll to position [189, 0]
click at [803, 19] on icon "scrollable content" at bounding box center [914, 16] width 10 height 10
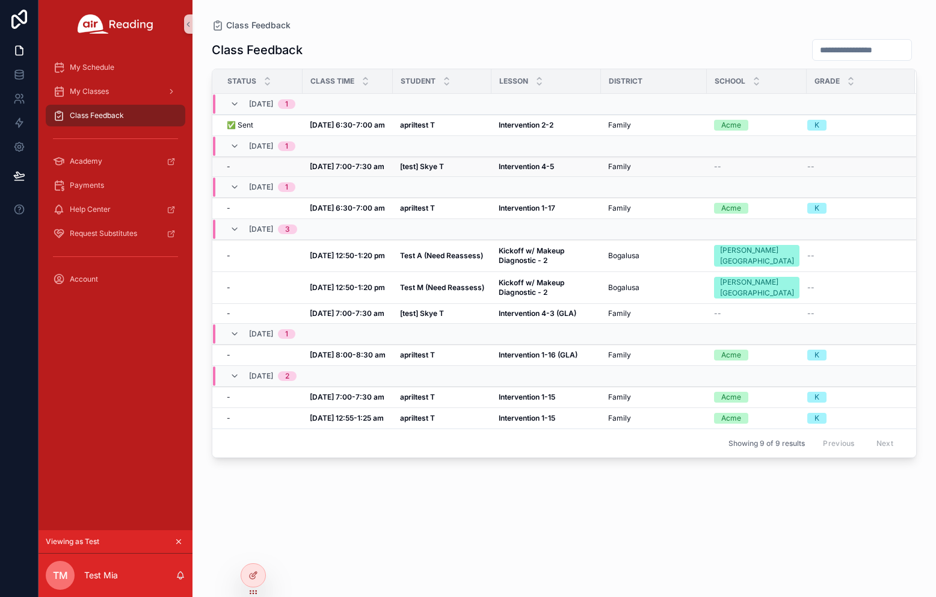
click at [352, 171] on td "[DATE] 7:00-7:30 am [DATE] 7:00-7:30 am" at bounding box center [347, 167] width 90 height 20
click at [348, 166] on strong "[DATE] 7:00-7:30 am" at bounding box center [347, 166] width 75 height 9
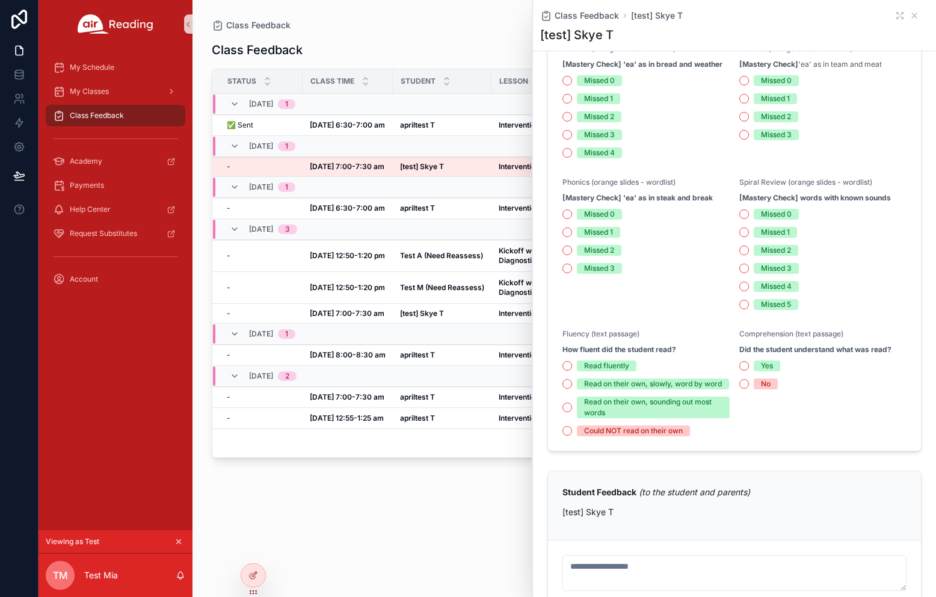
scroll to position [333, 0]
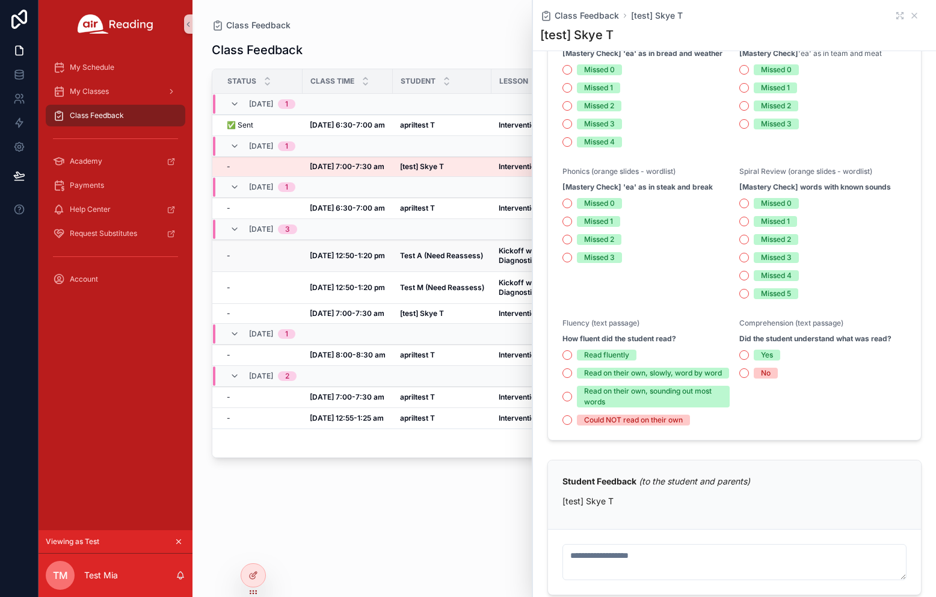
click at [456, 267] on td "Test A (Need Reassess) Test A (Need Reassess)" at bounding box center [442, 256] width 99 height 32
click at [370, 208] on strong "[DATE] 6:30-7:00 am" at bounding box center [347, 207] width 75 height 9
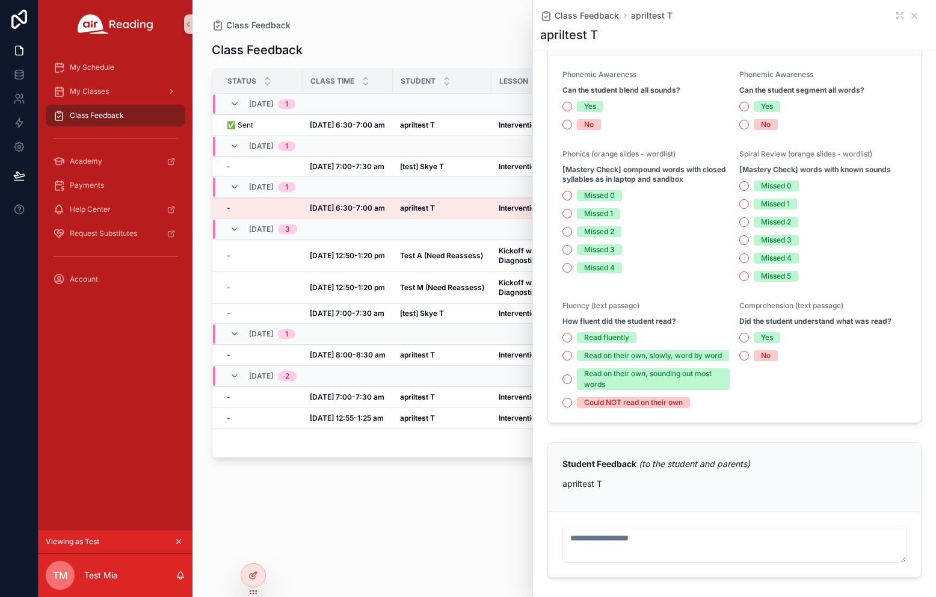
scroll to position [311, 0]
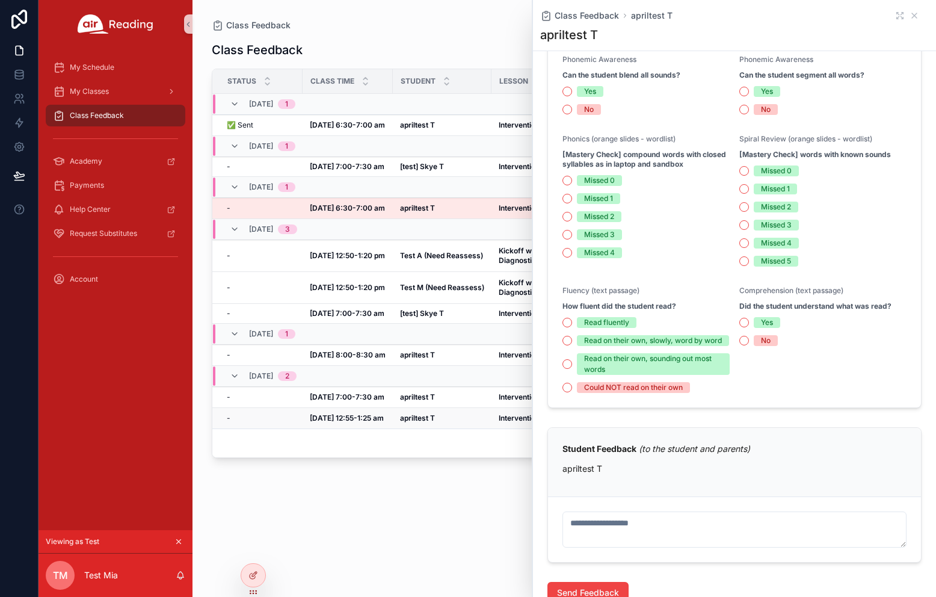
click at [399, 411] on td "apriltest T apriltest T" at bounding box center [442, 418] width 99 height 21
click at [803, 16] on icon "scrollable content" at bounding box center [914, 15] width 5 height 5
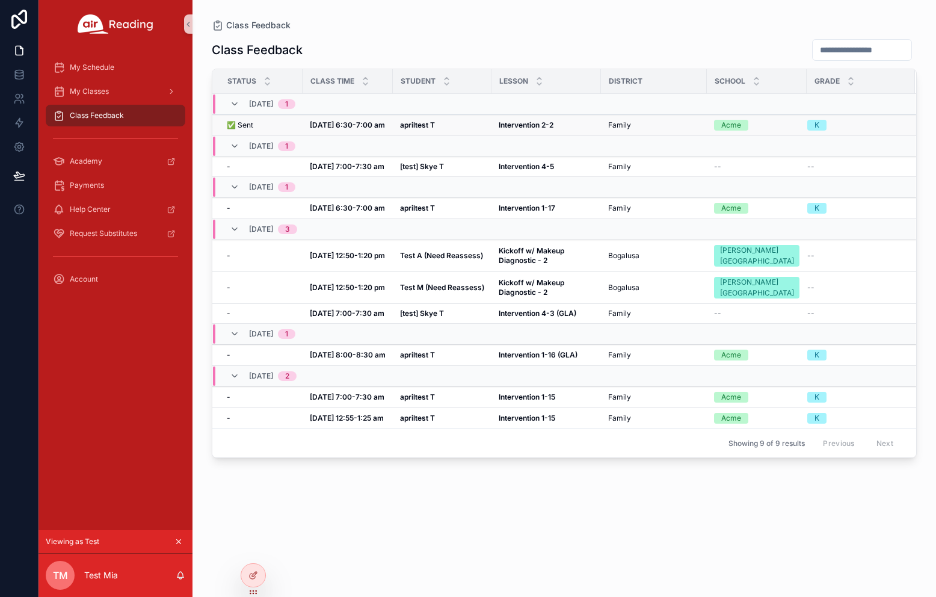
click at [547, 126] on strong "Intervention 2-2" at bounding box center [526, 124] width 55 height 9
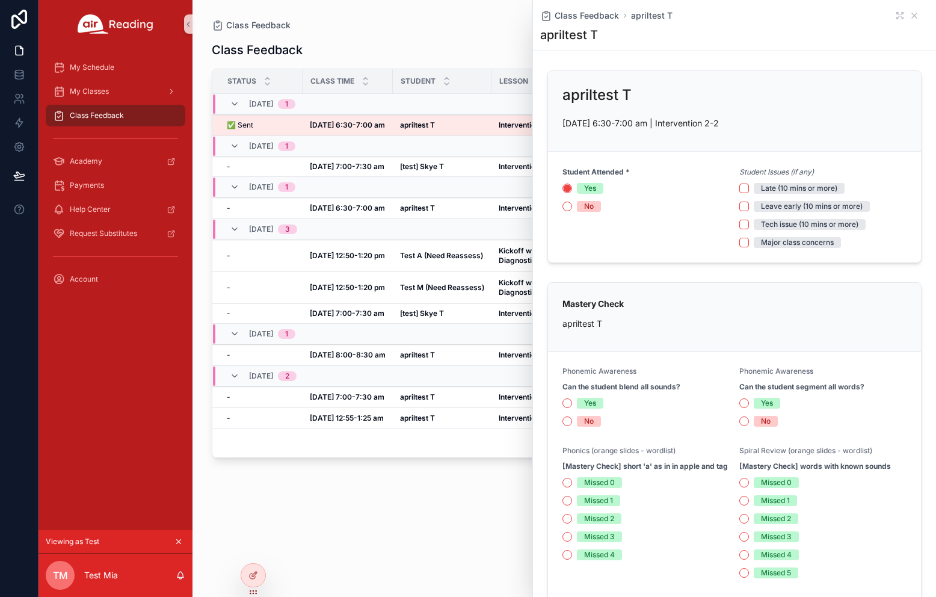
click at [700, 122] on p "[DATE] 6:30-7:00 am | Intervention 2-2" at bounding box center [734, 123] width 344 height 13
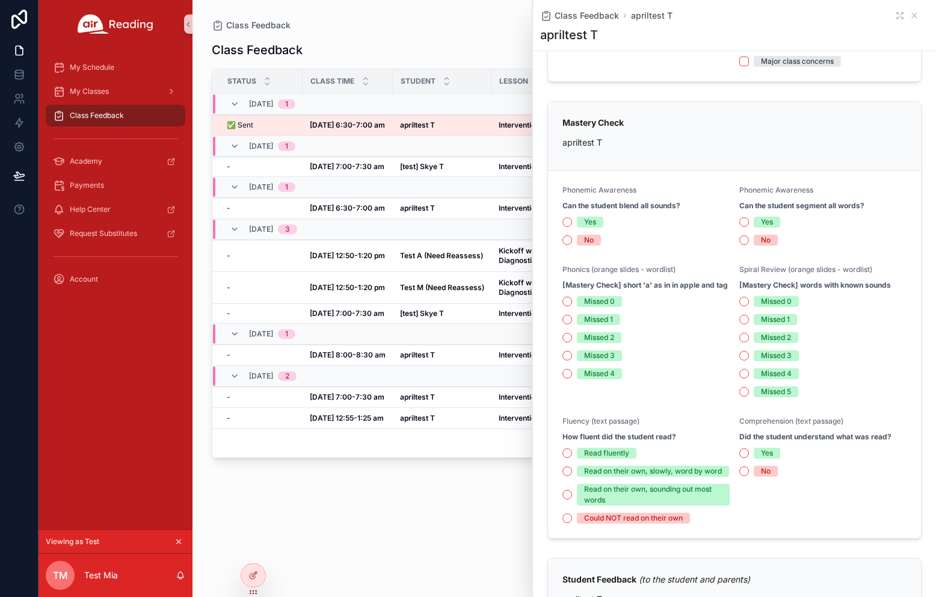
scroll to position [311, 0]
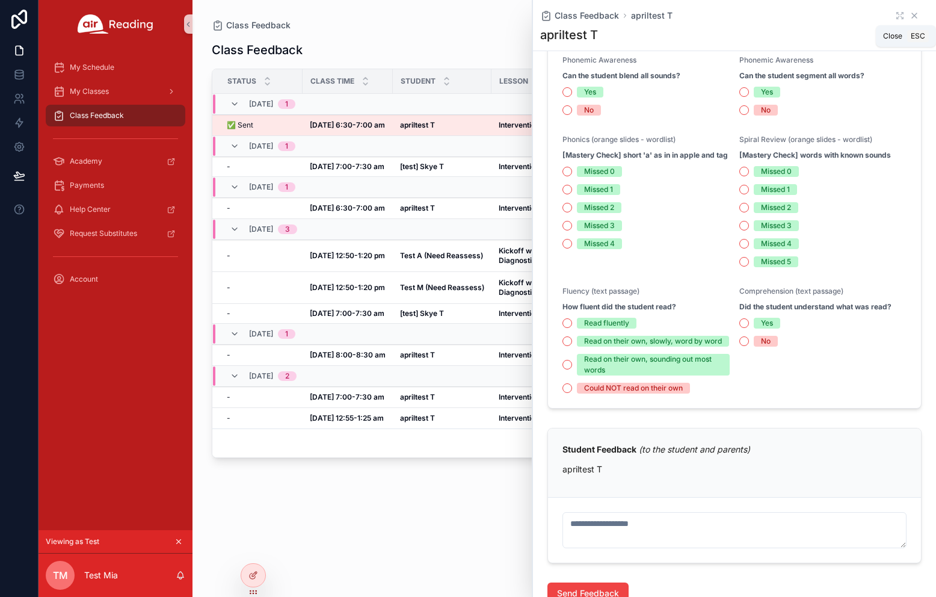
click at [803, 16] on icon "scrollable content" at bounding box center [914, 16] width 10 height 10
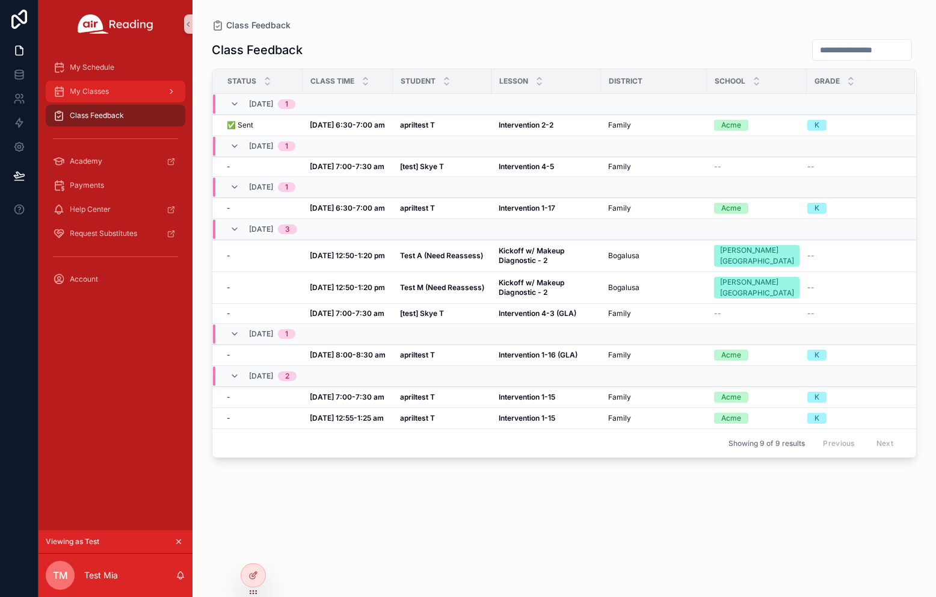
click at [116, 97] on div "My Classes" at bounding box center [115, 91] width 125 height 19
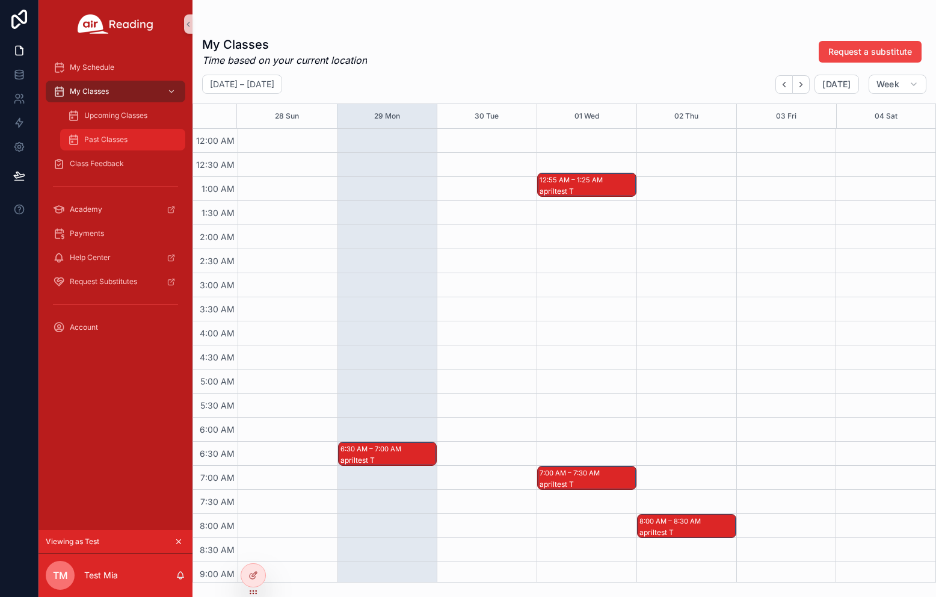
click at [123, 132] on div "Past Classes" at bounding box center [122, 139] width 111 height 19
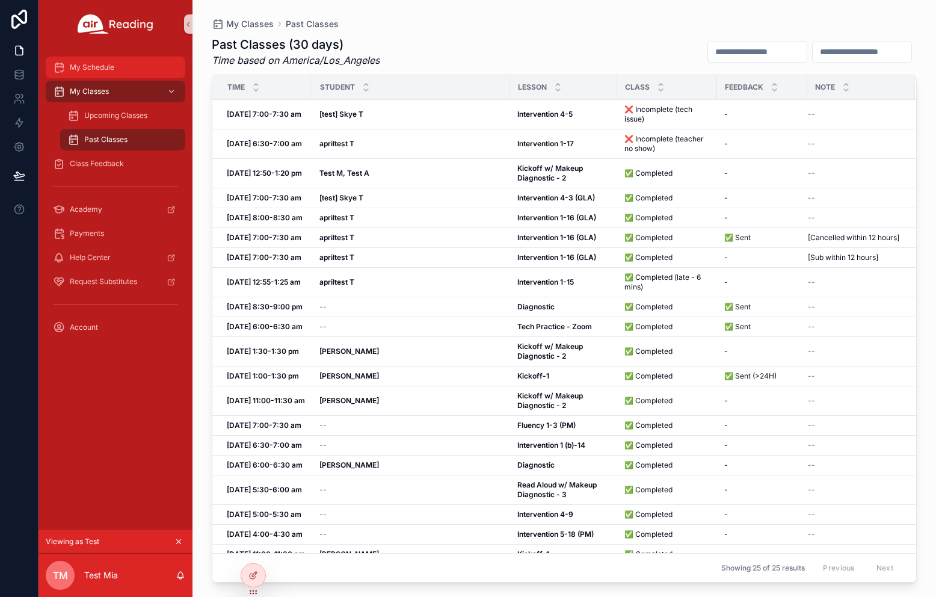
click at [129, 67] on div "My Schedule" at bounding box center [115, 67] width 125 height 19
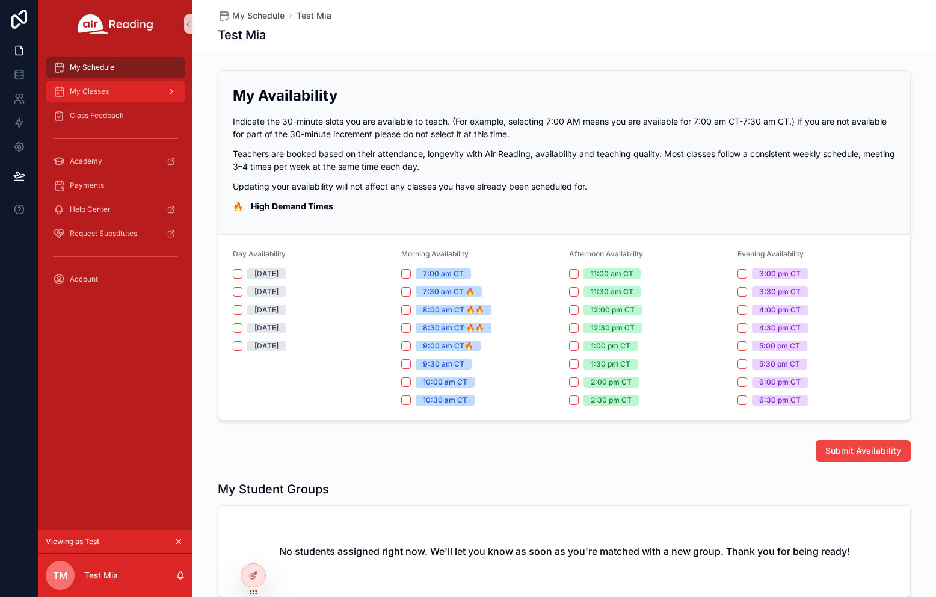
click at [144, 91] on div "My Classes" at bounding box center [115, 91] width 125 height 19
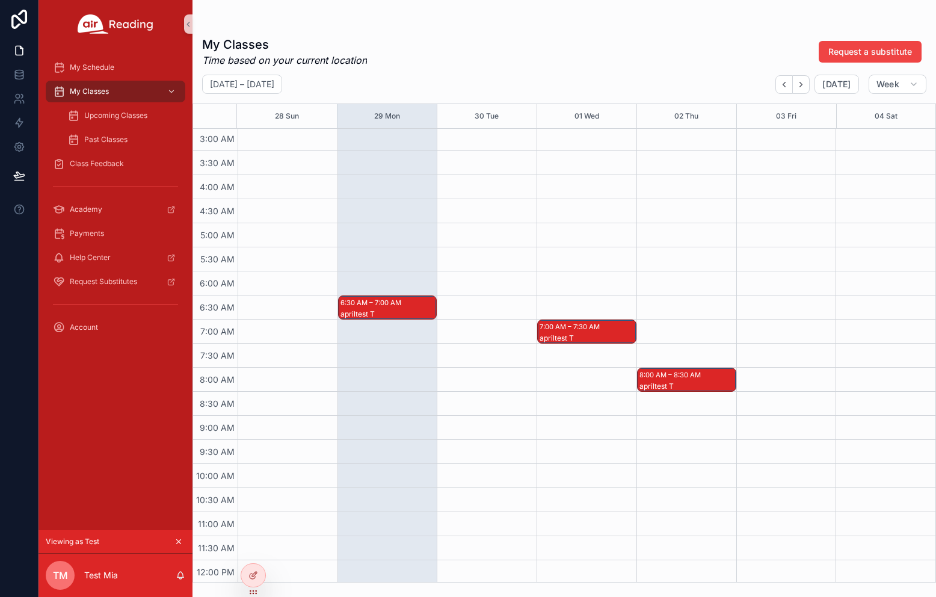
scroll to position [197, 0]
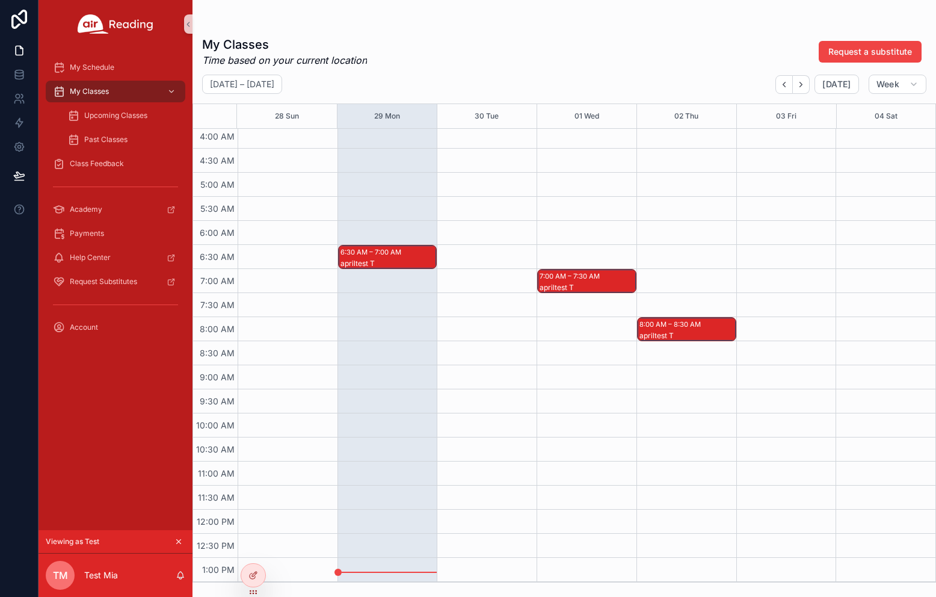
click at [390, 262] on div "apriltest T" at bounding box center [388, 264] width 96 height 10
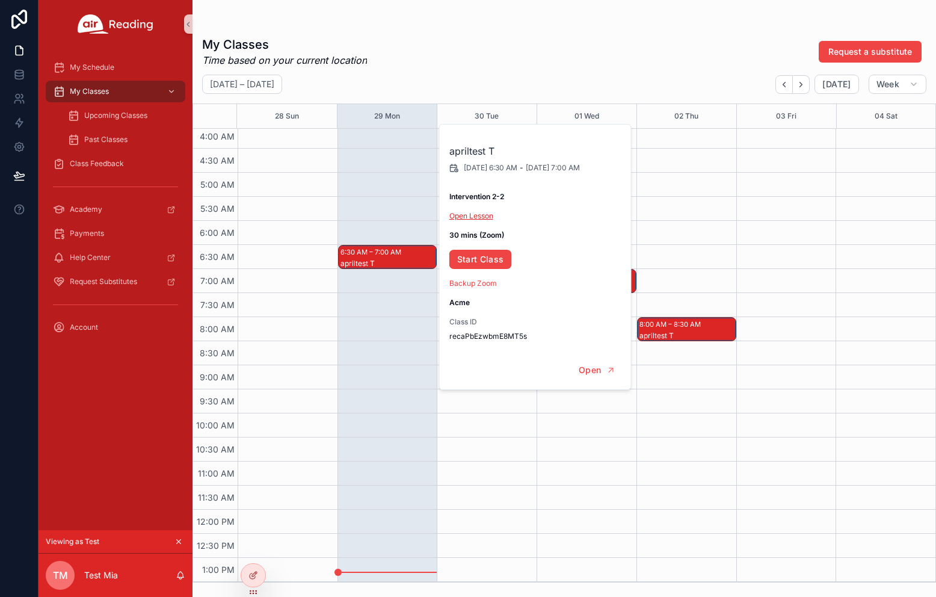
click at [470, 215] on link "Open Lesson" at bounding box center [471, 215] width 44 height 9
click at [105, 157] on div "Class Feedback" at bounding box center [115, 163] width 125 height 19
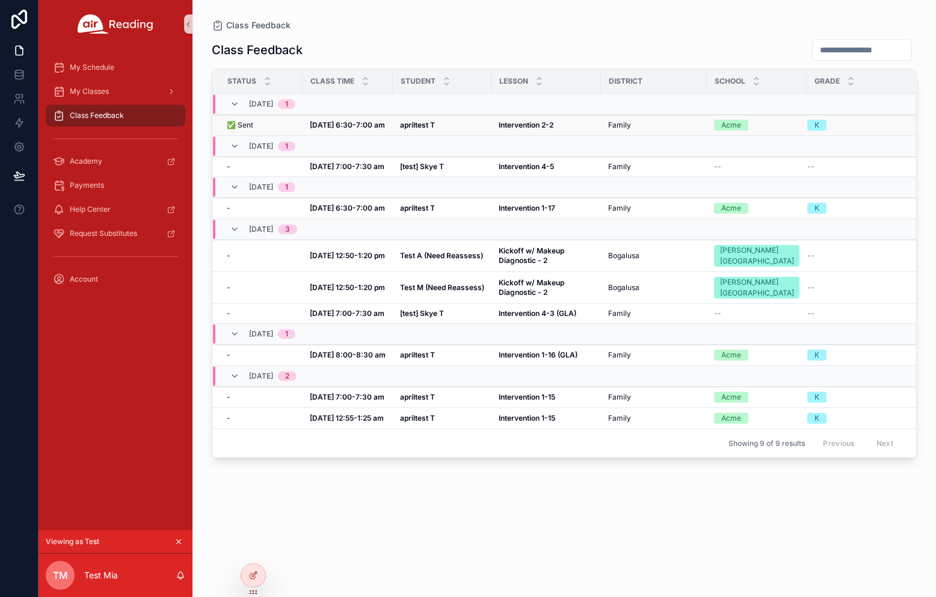
click at [277, 123] on div "✅ Sent ✅ Sent" at bounding box center [261, 125] width 69 height 10
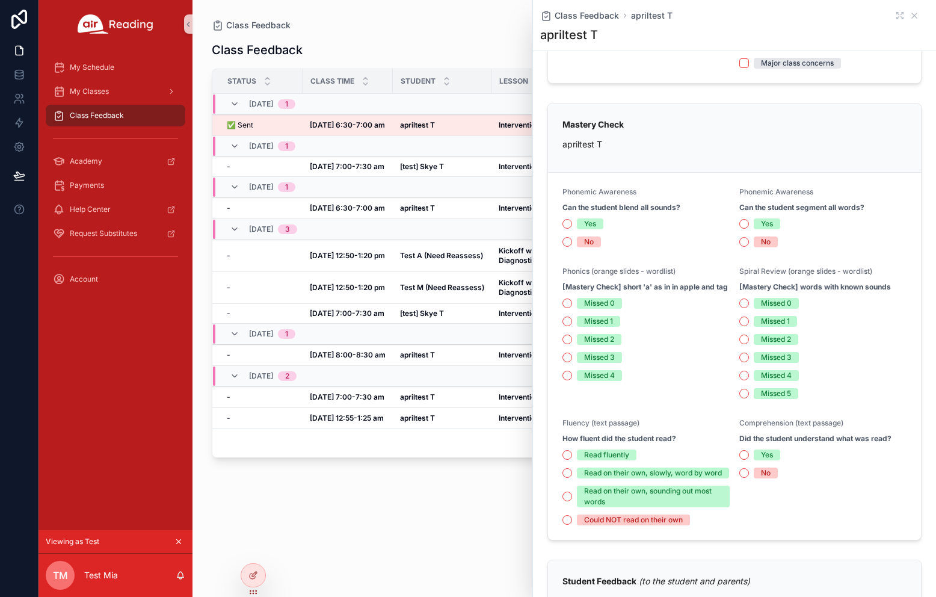
scroll to position [189, 0]
